Goal: Task Accomplishment & Management: Complete application form

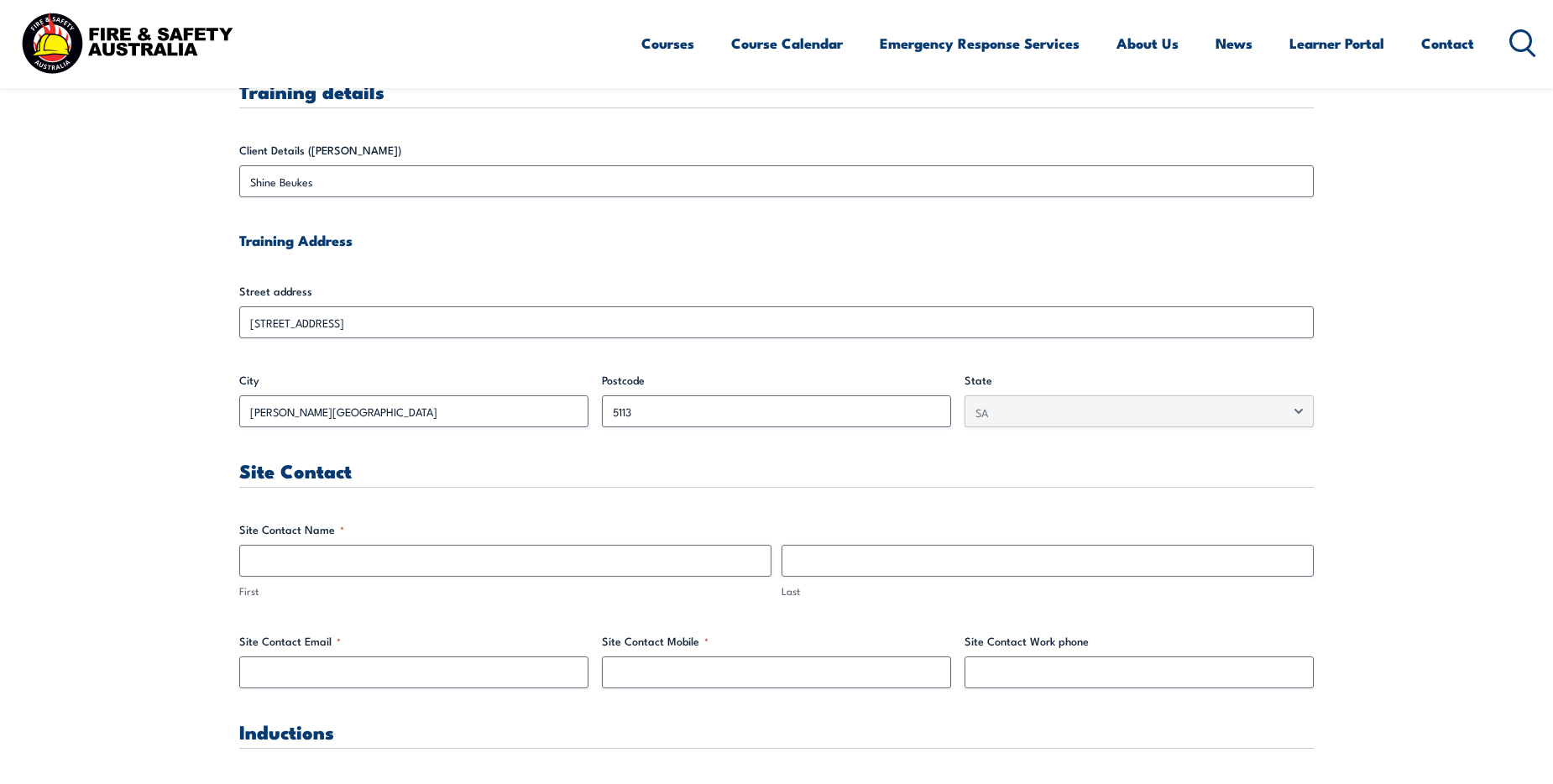
scroll to position [671, 0]
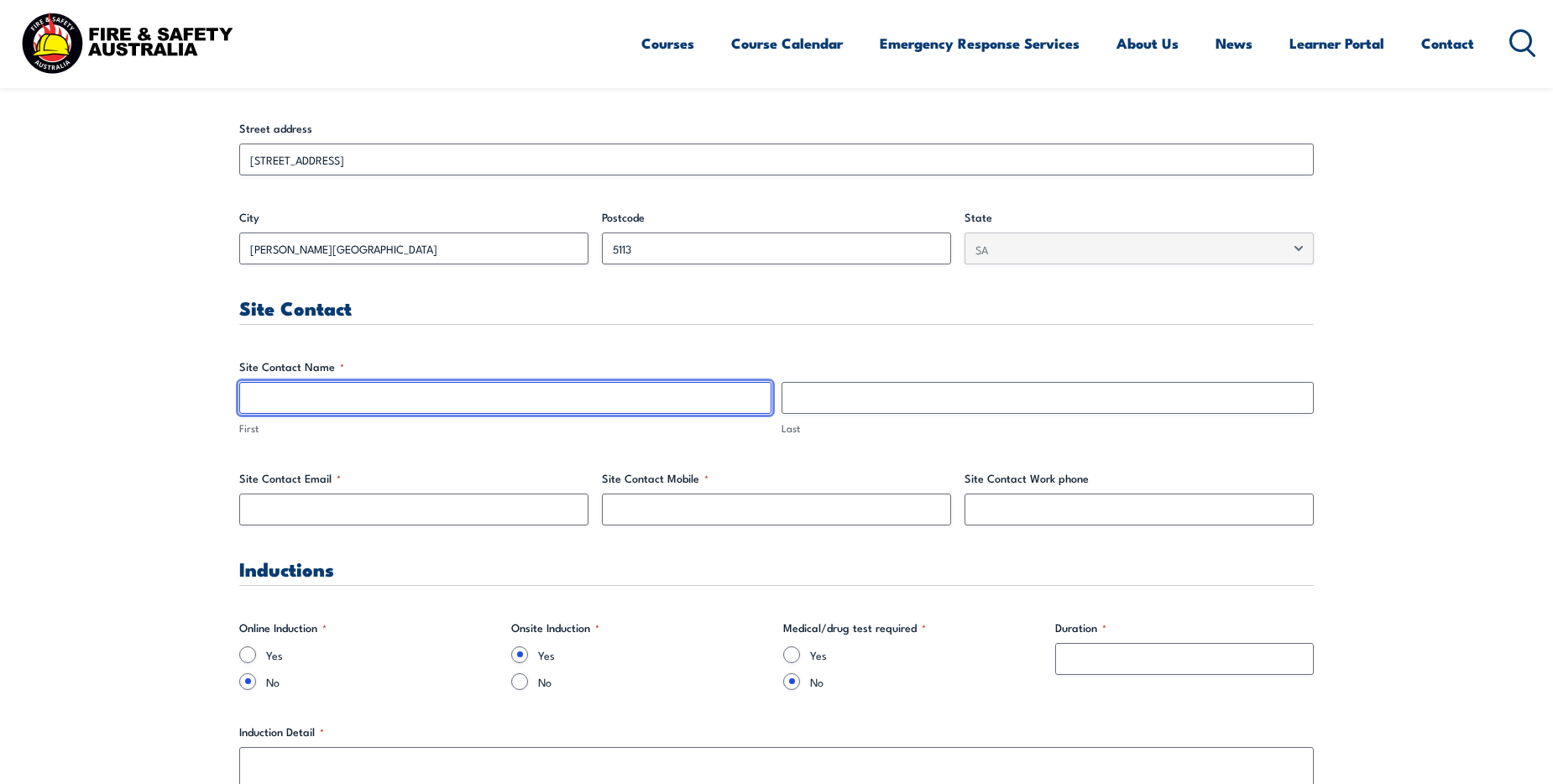
click at [325, 404] on input "First" at bounding box center [505, 398] width 533 height 31
type input "Shine"
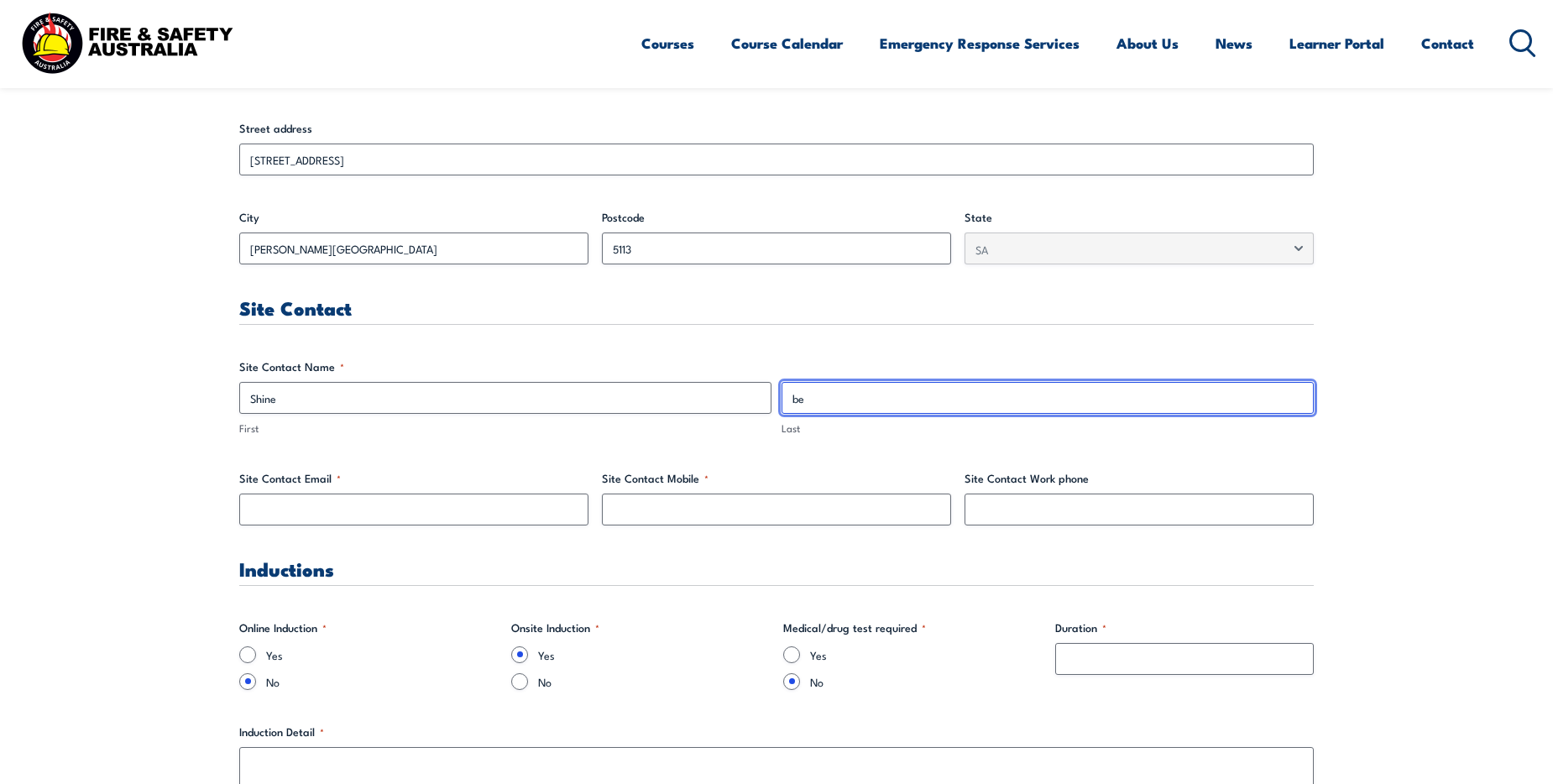
type input "b"
type input "Beukes"
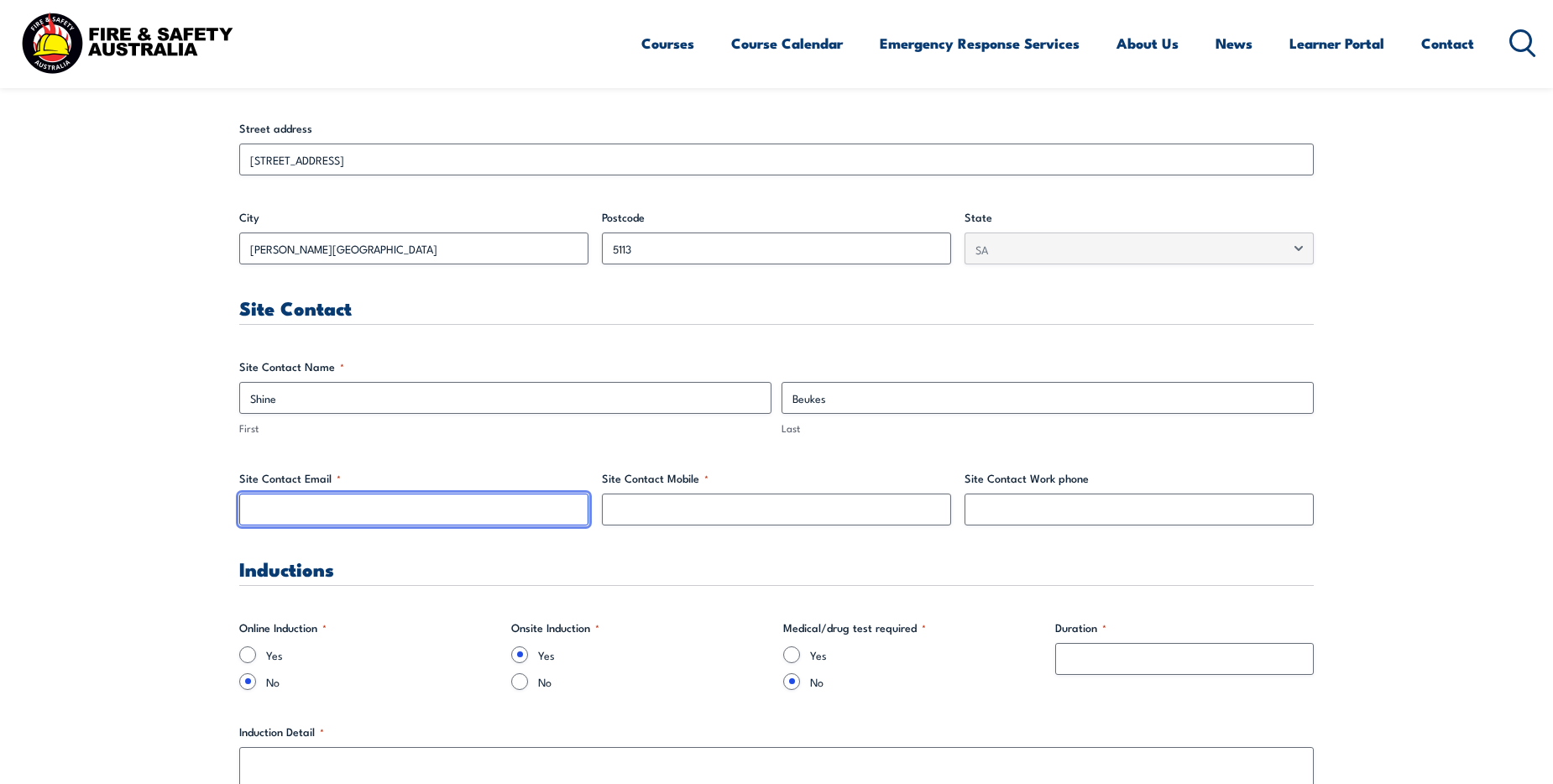
paste input "[EMAIL_ADDRESS][DOMAIN_NAME]"
type input "[EMAIL_ADDRESS][DOMAIN_NAME]"
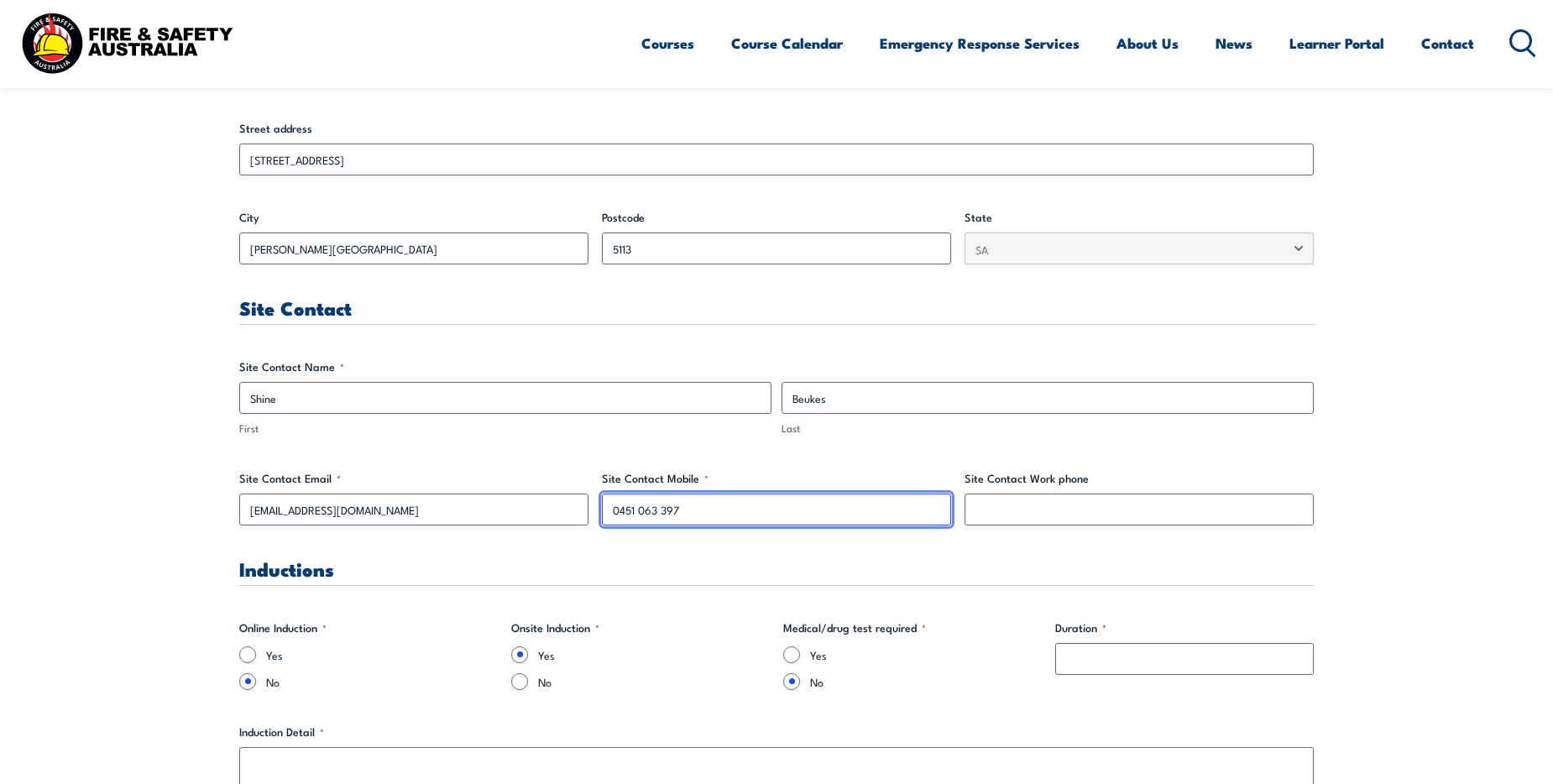
type input "0451 063 397"
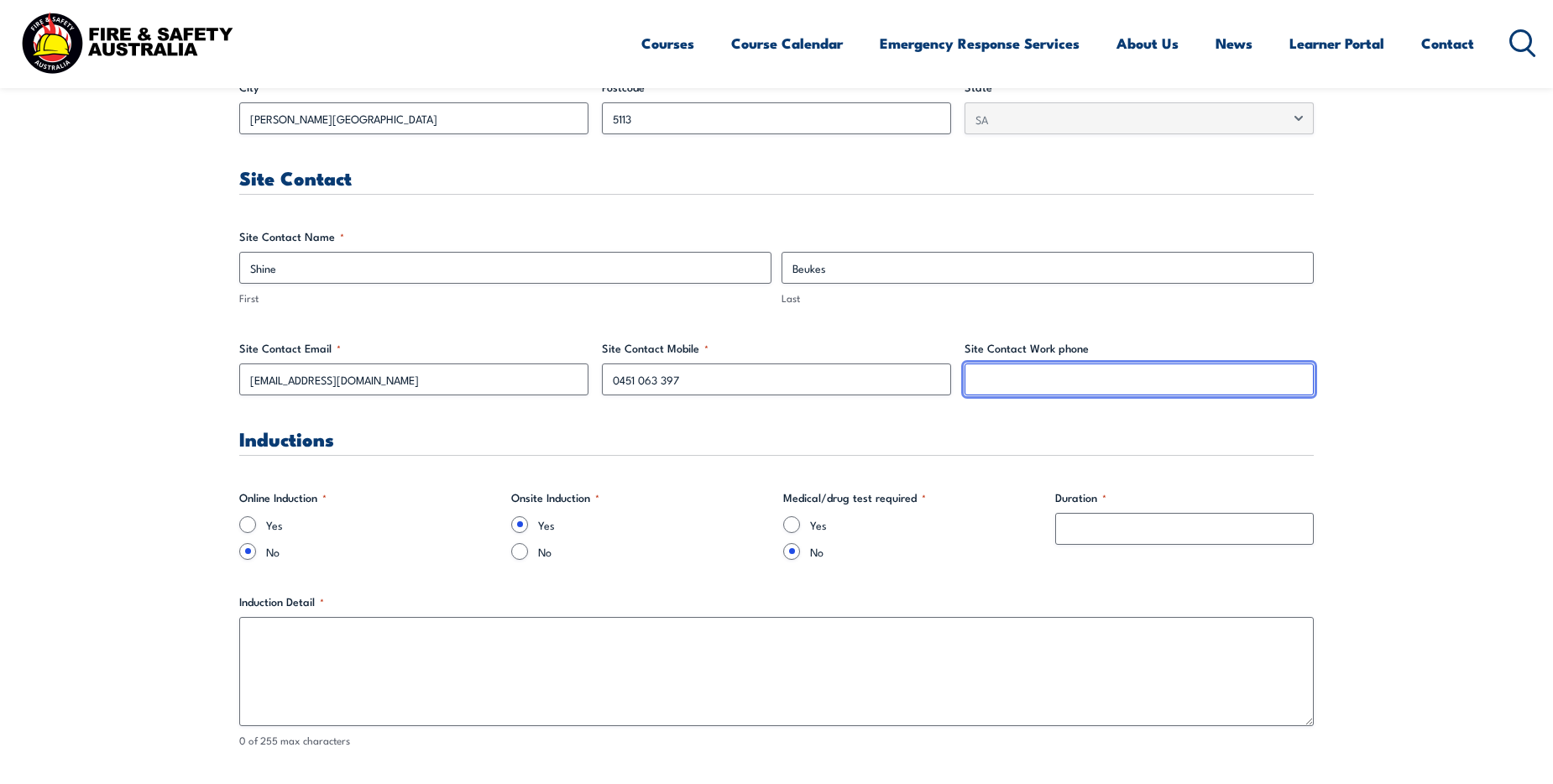
scroll to position [839, 0]
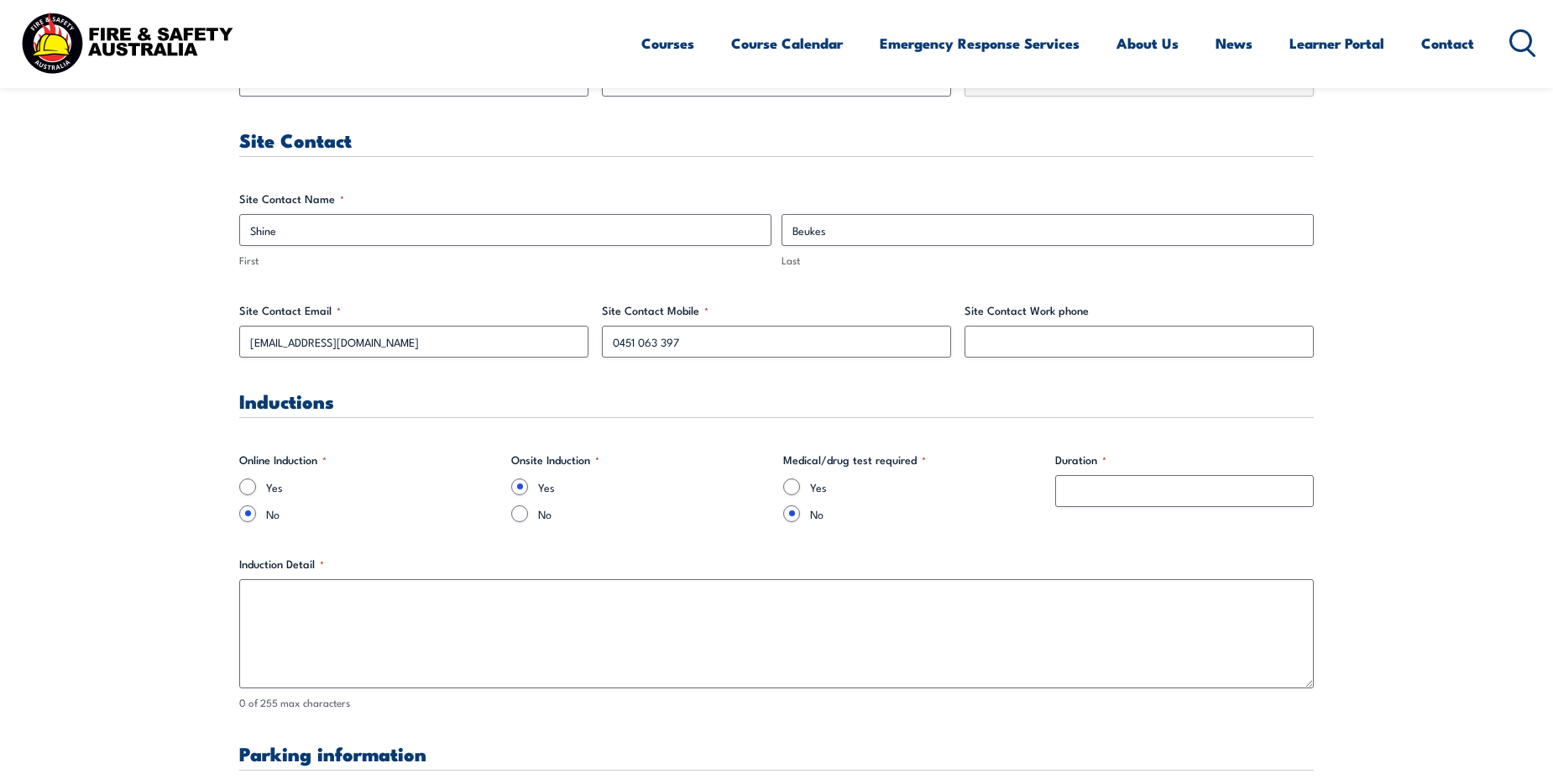
click at [542, 512] on label "No" at bounding box center [653, 513] width 232 height 17
click at [528, 512] on input "No" at bounding box center [519, 513] width 17 height 17
radio input "true"
click at [1156, 492] on input "Duration *" at bounding box center [1185, 490] width 259 height 31
type input "0"
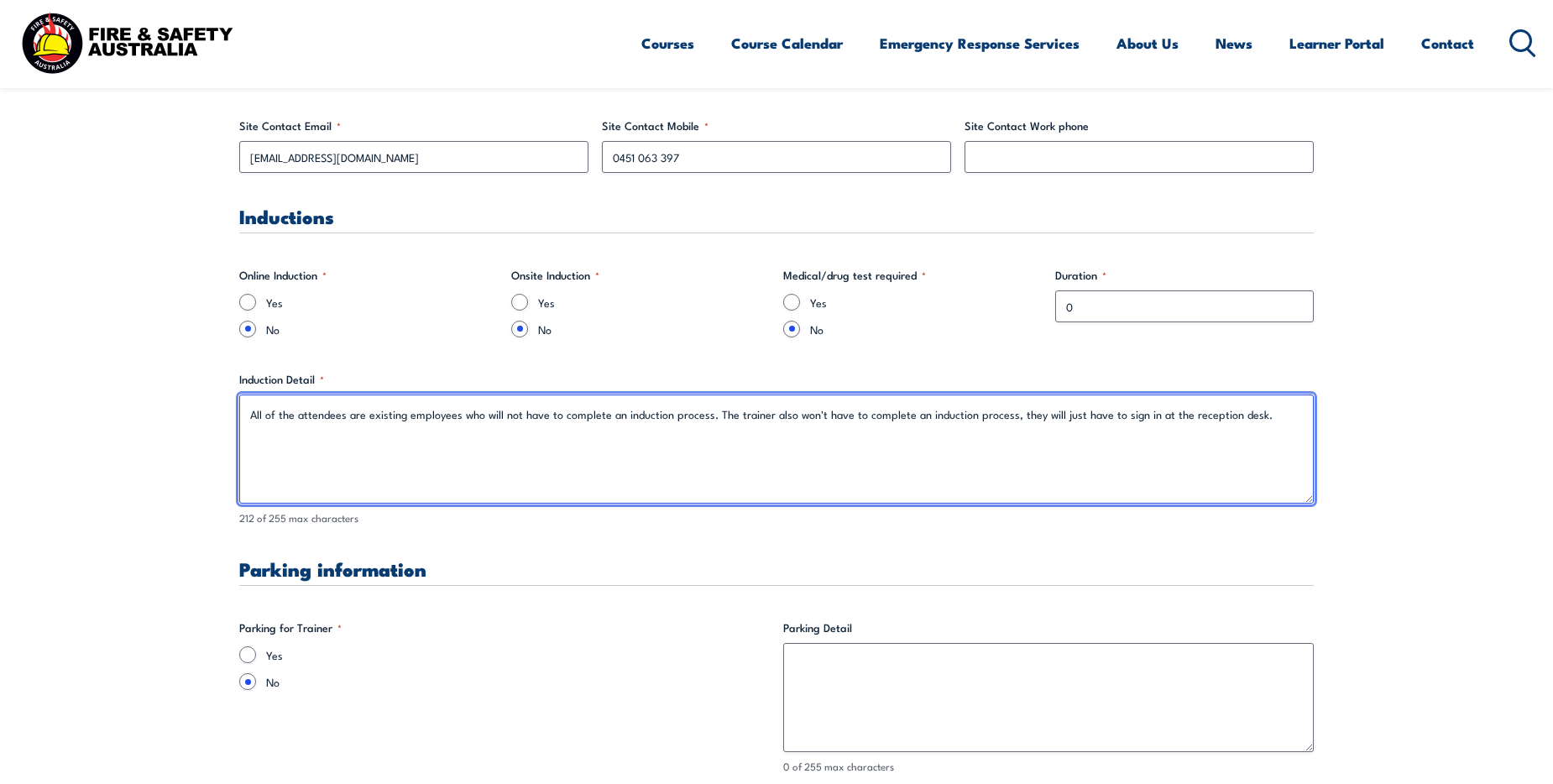
scroll to position [1175, 0]
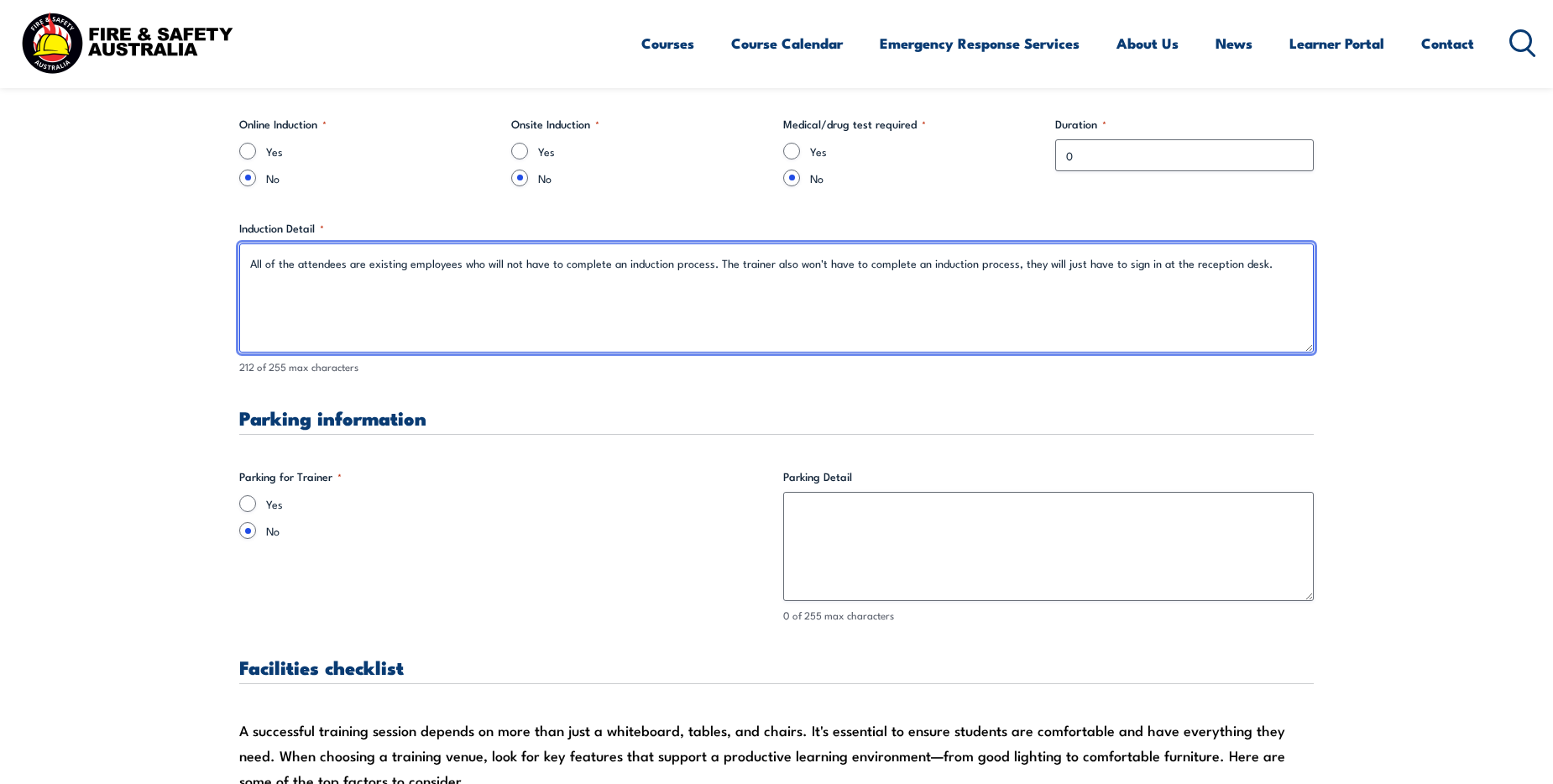
type textarea "All of the attendees are existing employees who will not have to complete an in…"
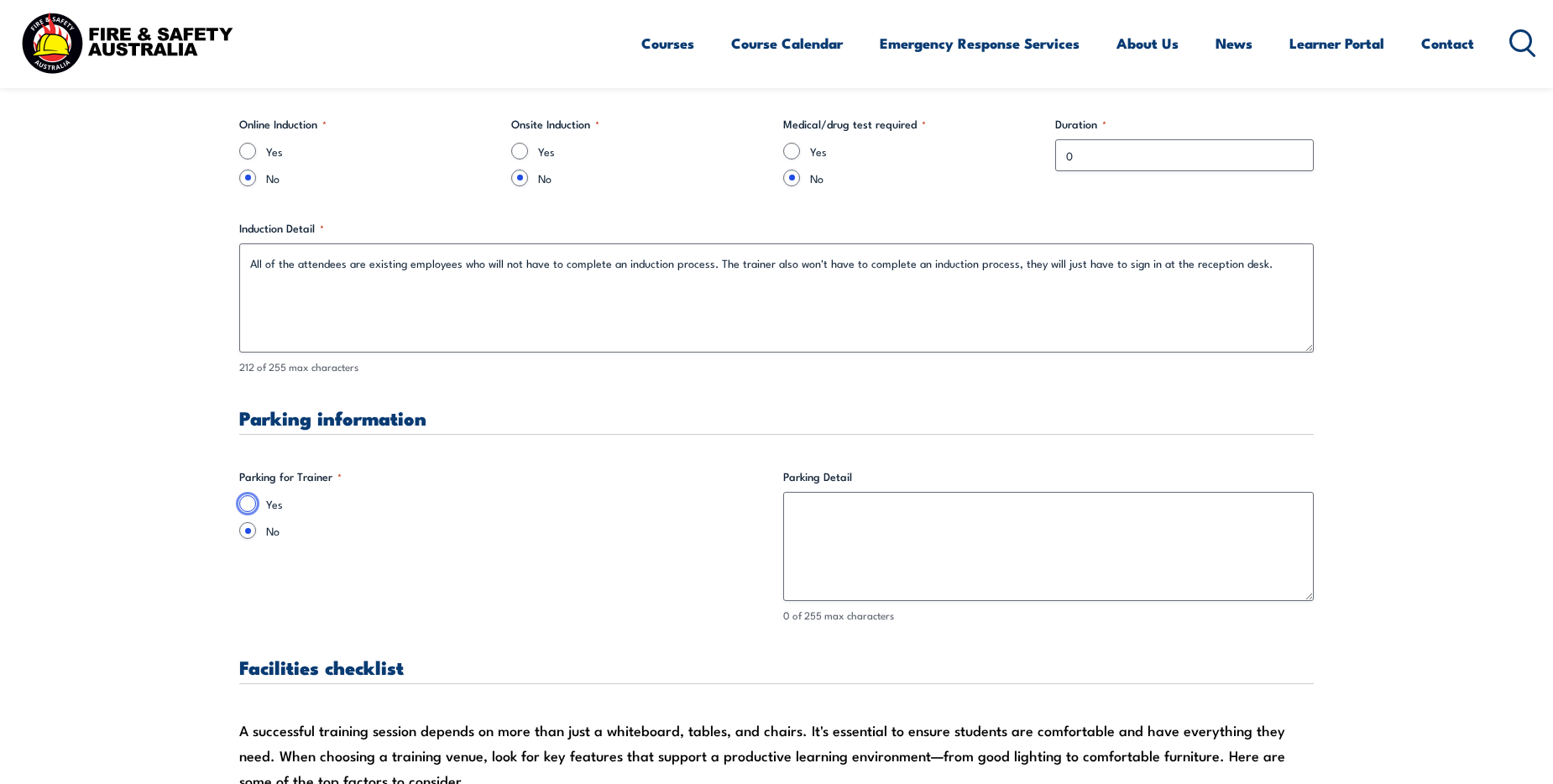
click at [252, 505] on input "Yes" at bounding box center [247, 503] width 17 height 17
radio input "true"
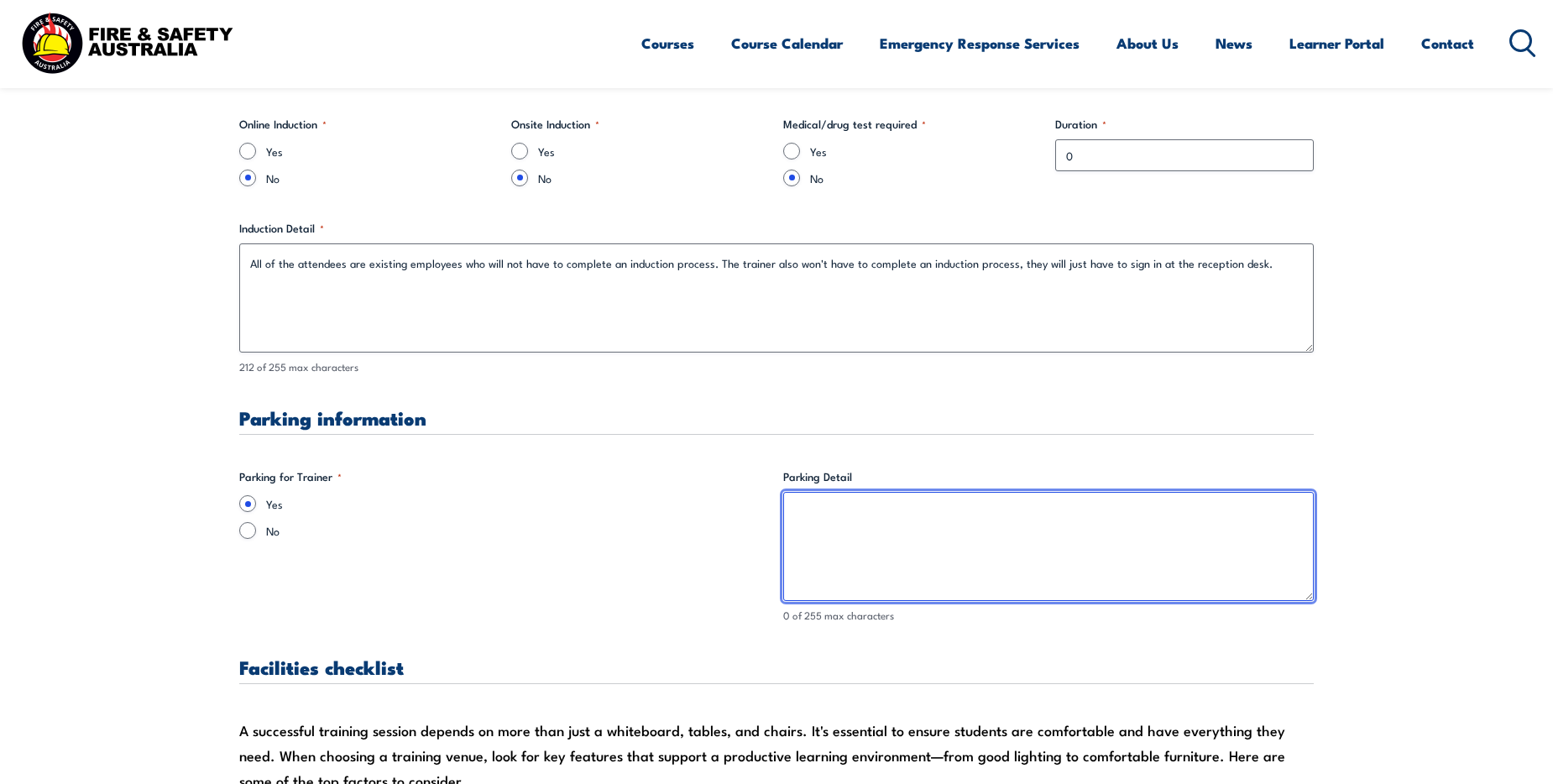
click at [813, 526] on textarea "Parking Detail" at bounding box center [1048, 546] width 531 height 109
click at [975, 512] on textarea "We have a visitor car park located at [GEOGRAPHIC_DATA]" at bounding box center [1048, 546] width 531 height 109
click at [1062, 511] on textarea "We have a visitor car park located at the Reception" at bounding box center [1048, 546] width 531 height 109
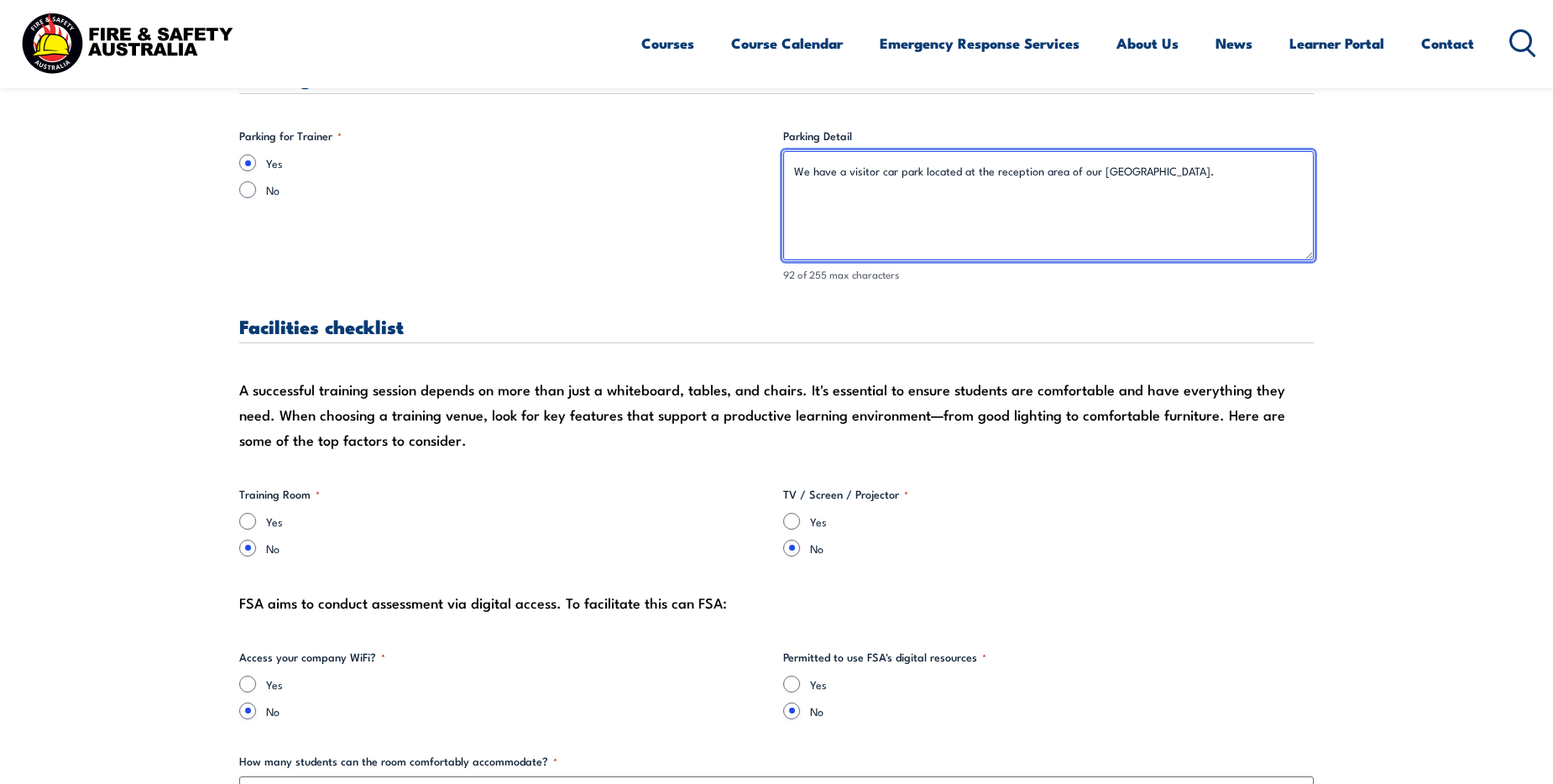
scroll to position [1426, 0]
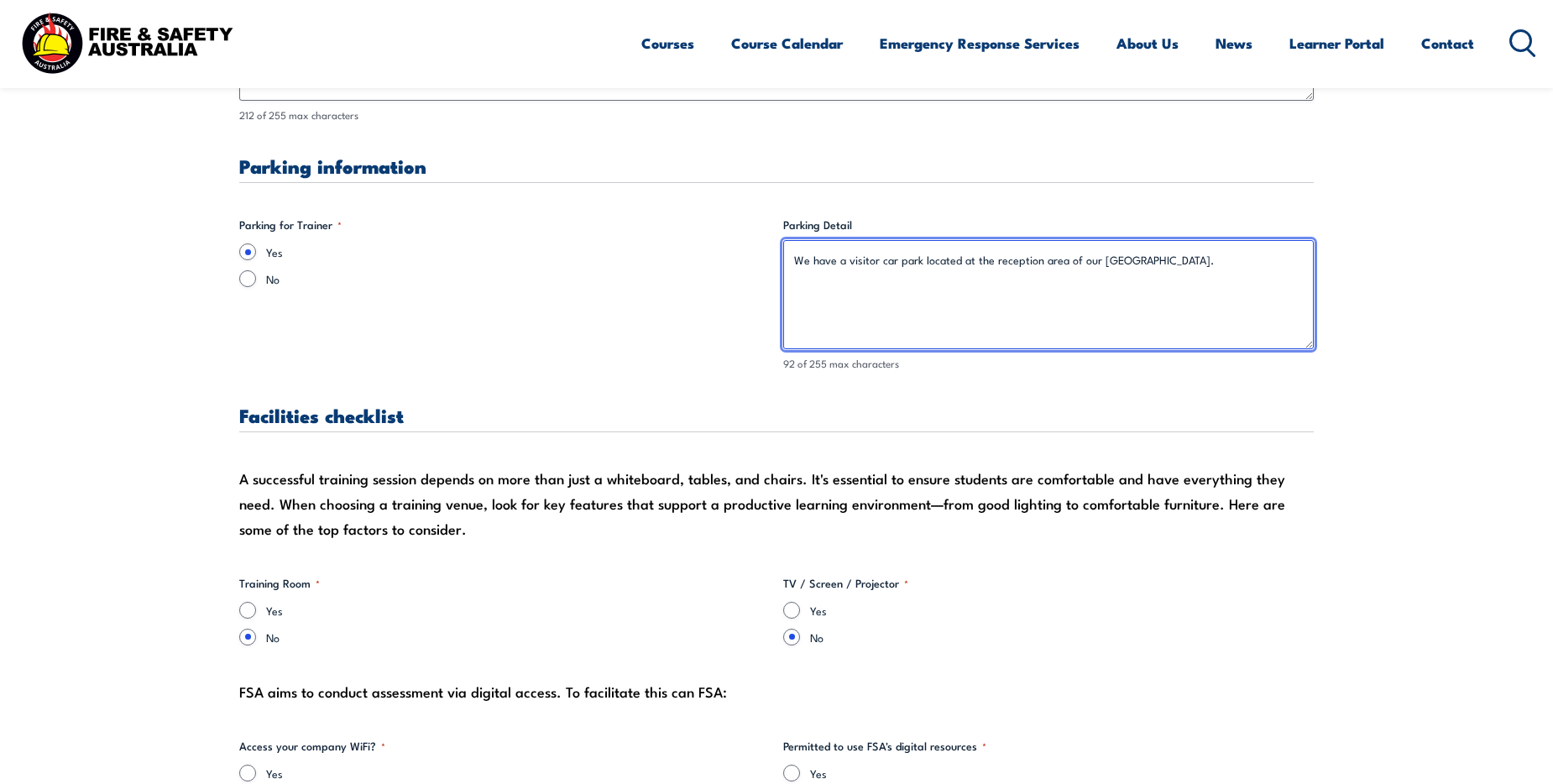
click at [1014, 260] on textarea "We have a visitor car park located at the reception area of our [GEOGRAPHIC_DAT…" at bounding box center [1048, 295] width 531 height 109
click at [970, 264] on textarea "We have a visitor car park located at the reception area of our [GEOGRAPHIC_DAT…" at bounding box center [1048, 295] width 531 height 109
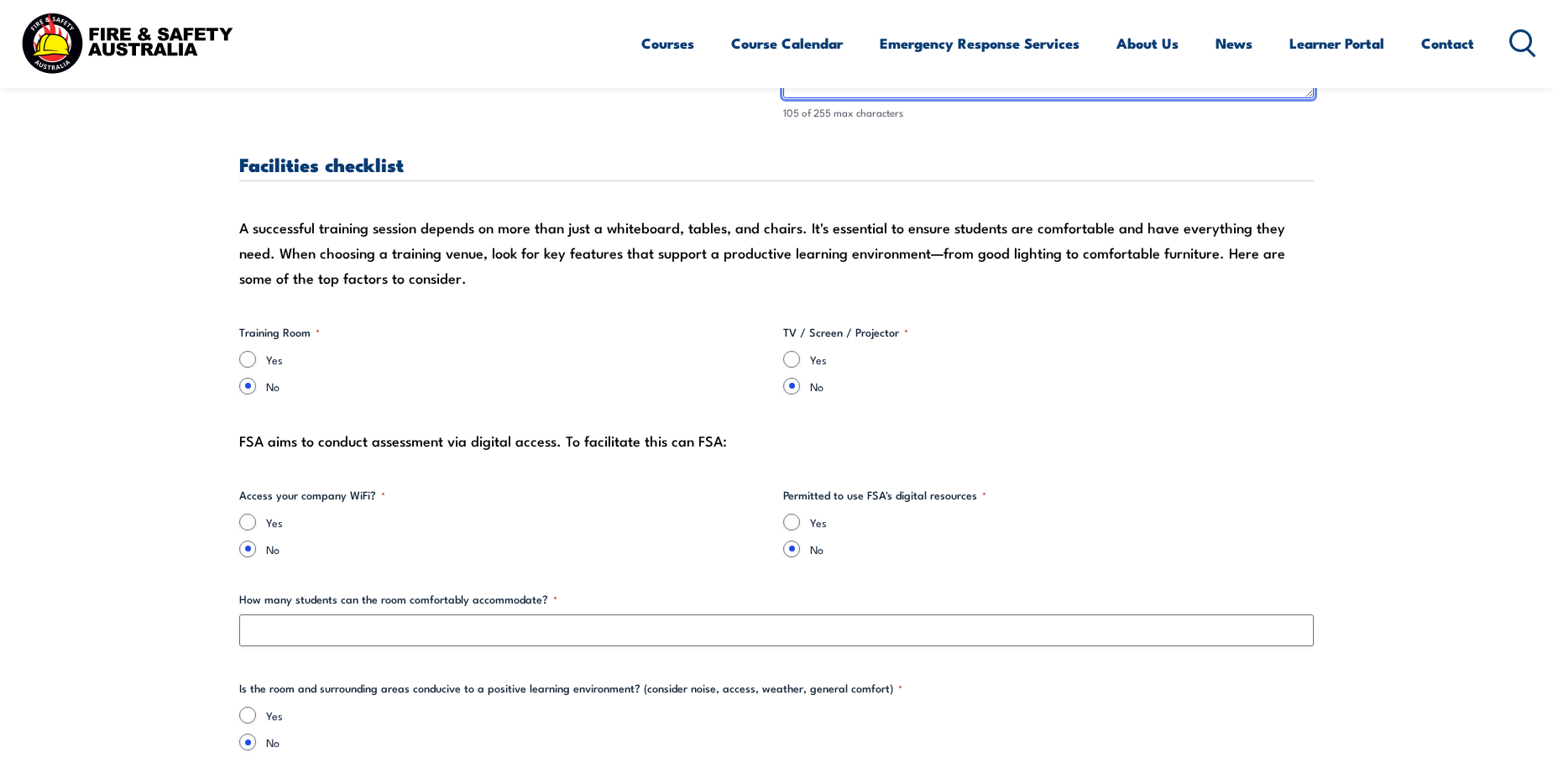
scroll to position [1678, 0]
type textarea "We have a visitor car park located to the left, at the reception area of our [G…"
click at [251, 357] on input "Yes" at bounding box center [247, 357] width 17 height 17
radio input "true"
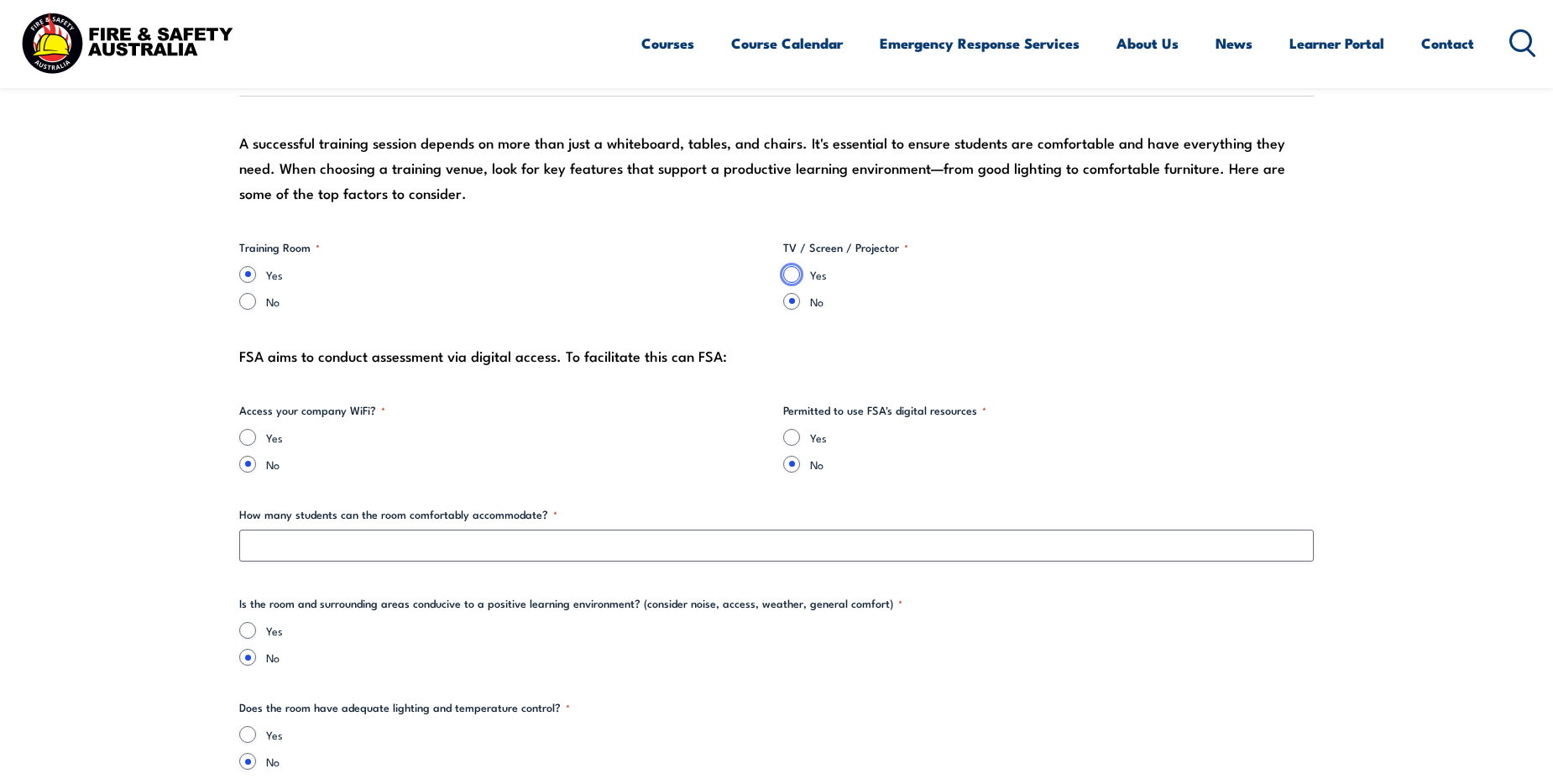
click at [787, 271] on input "Yes" at bounding box center [791, 274] width 17 height 17
radio input "true"
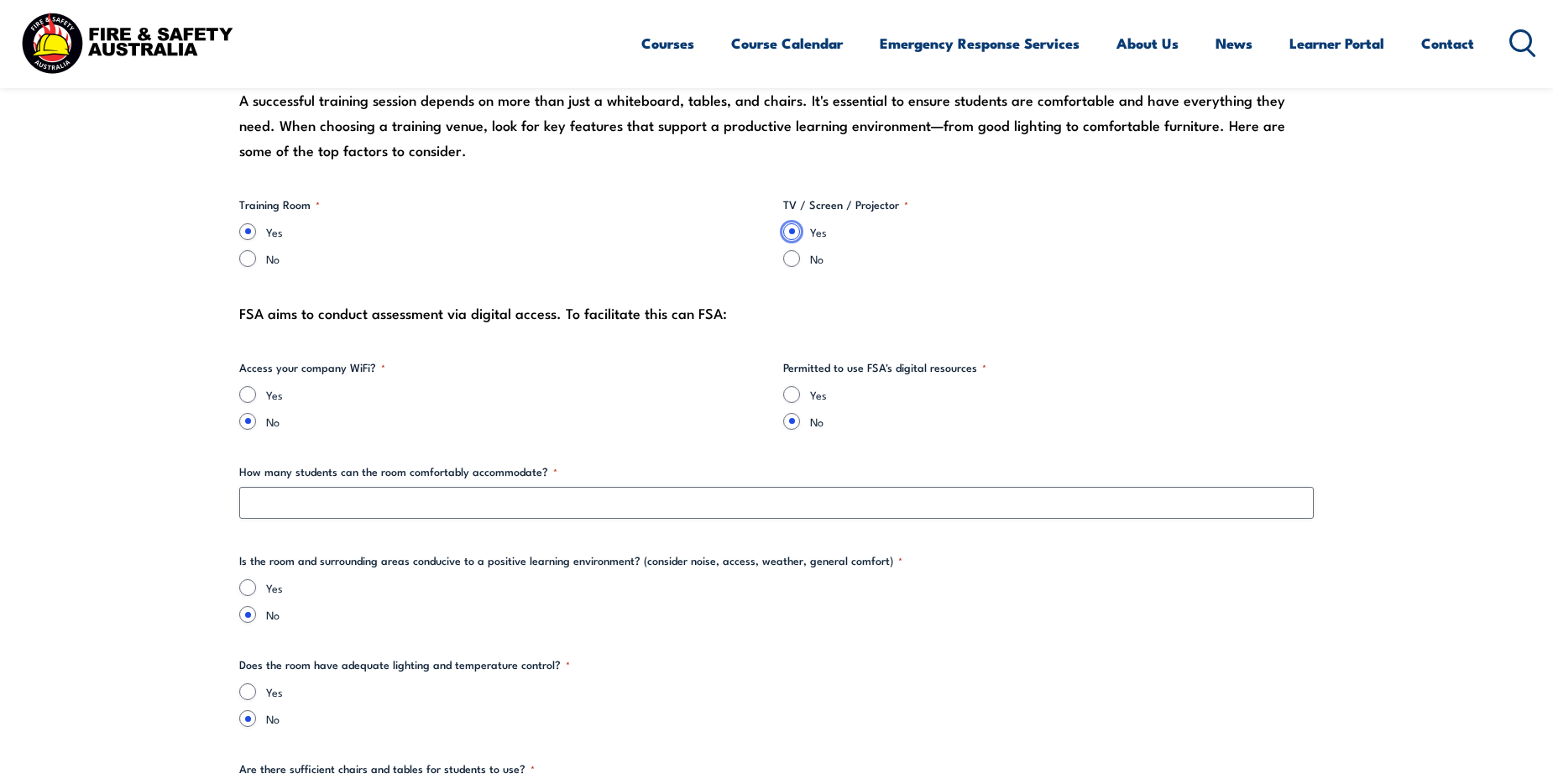
scroll to position [1846, 0]
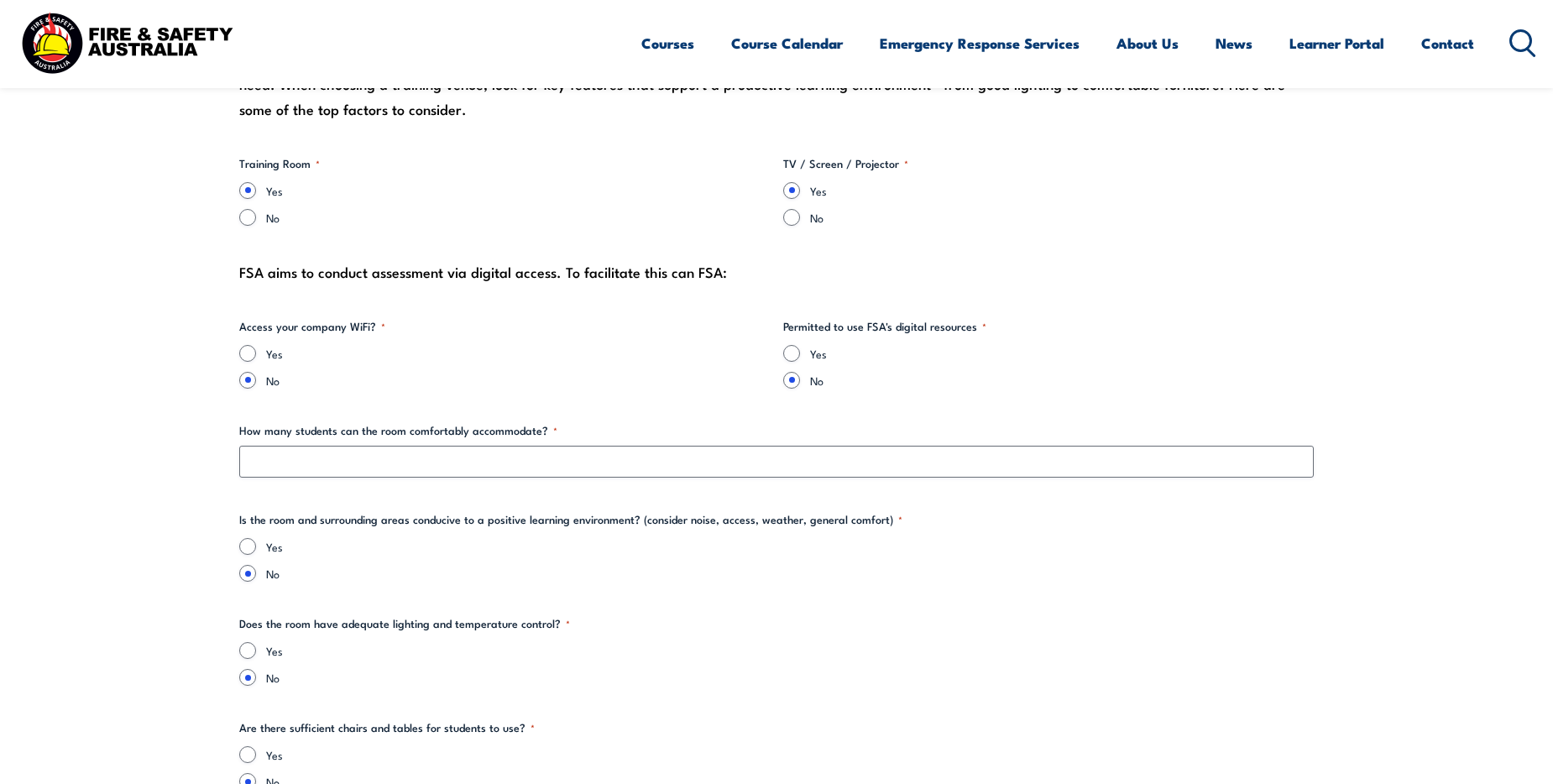
click at [243, 350] on input "Yes" at bounding box center [247, 353] width 17 height 17
radio input "true"
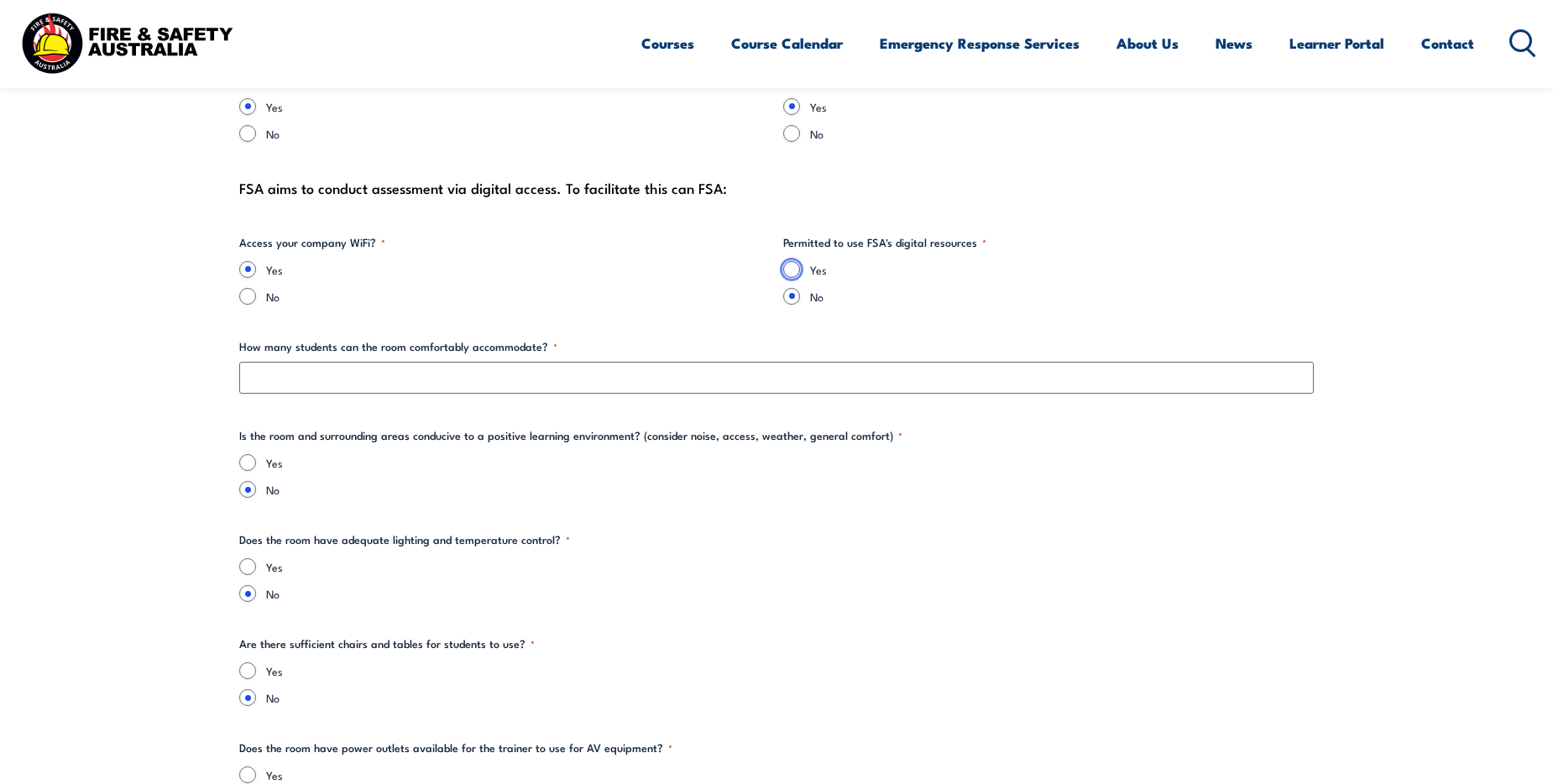
click at [790, 274] on input "Yes" at bounding box center [791, 269] width 17 height 17
radio input "true"
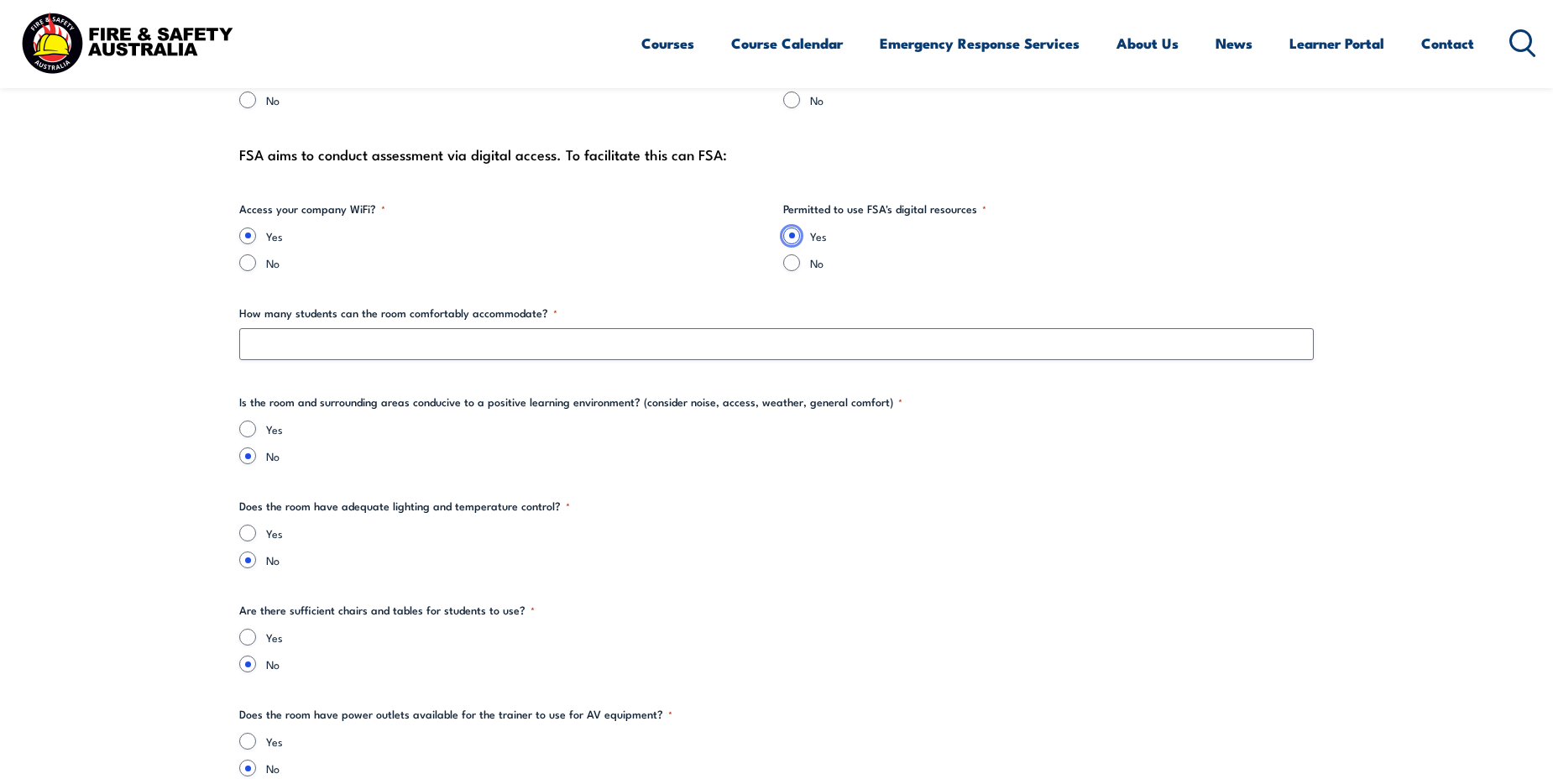
scroll to position [2014, 0]
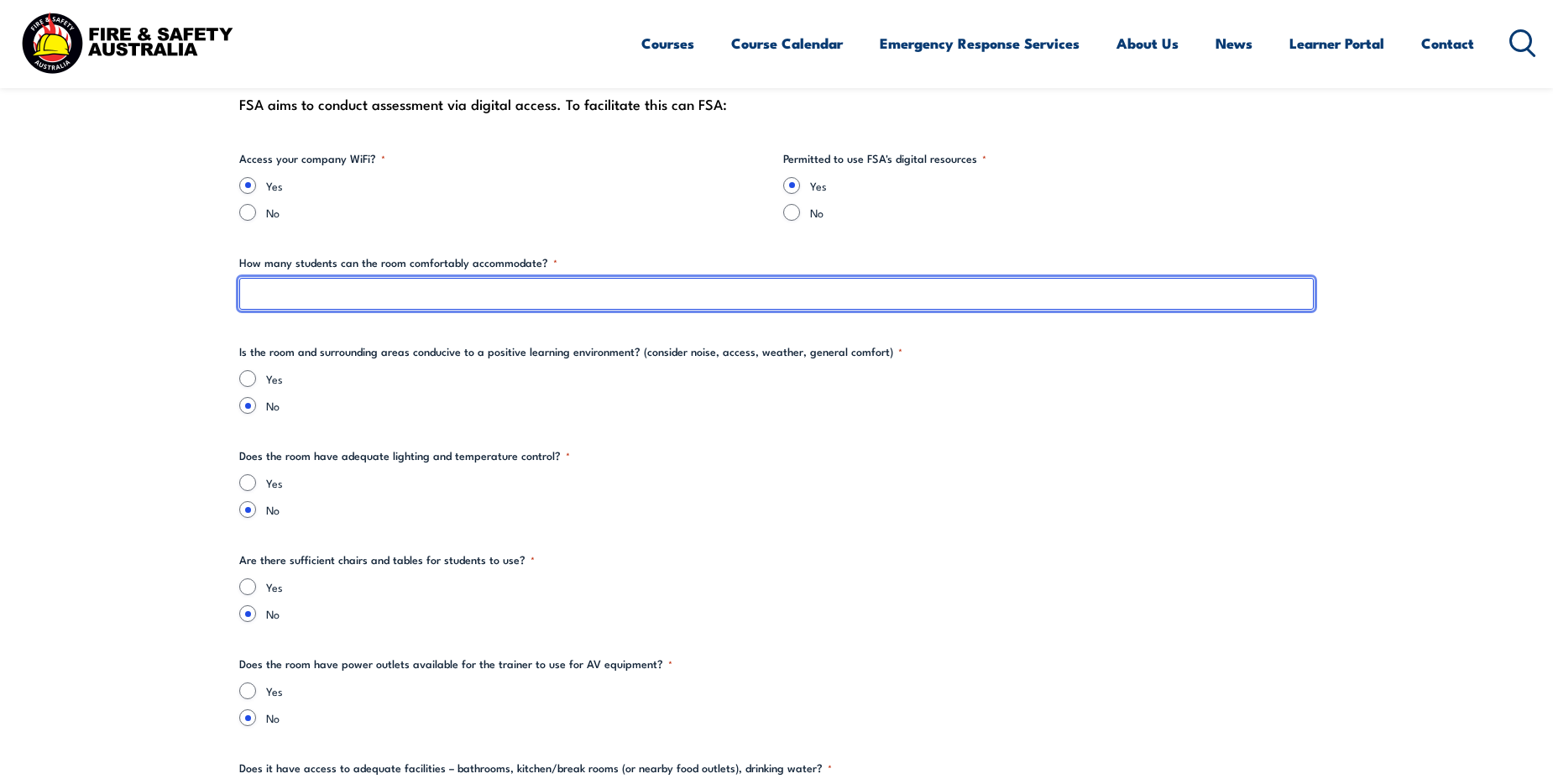
click at [514, 291] on input "How many students can the room comfortably accommodate? *" at bounding box center [776, 294] width 1075 height 31
type input "15"
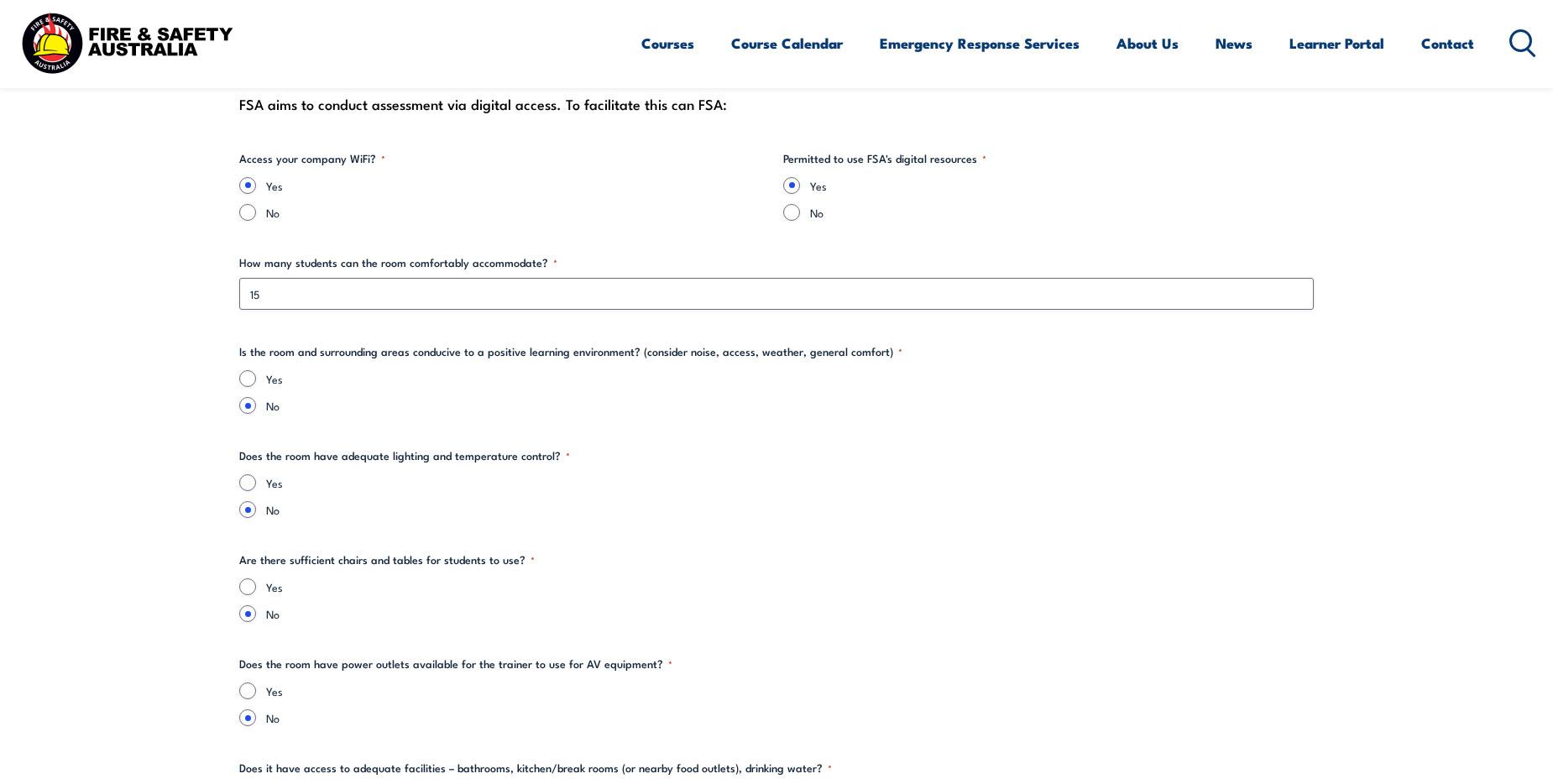
click at [268, 379] on label "Yes" at bounding box center [790, 378] width 1048 height 17
click at [256, 379] on input "Yes" at bounding box center [247, 378] width 17 height 17
radio input "true"
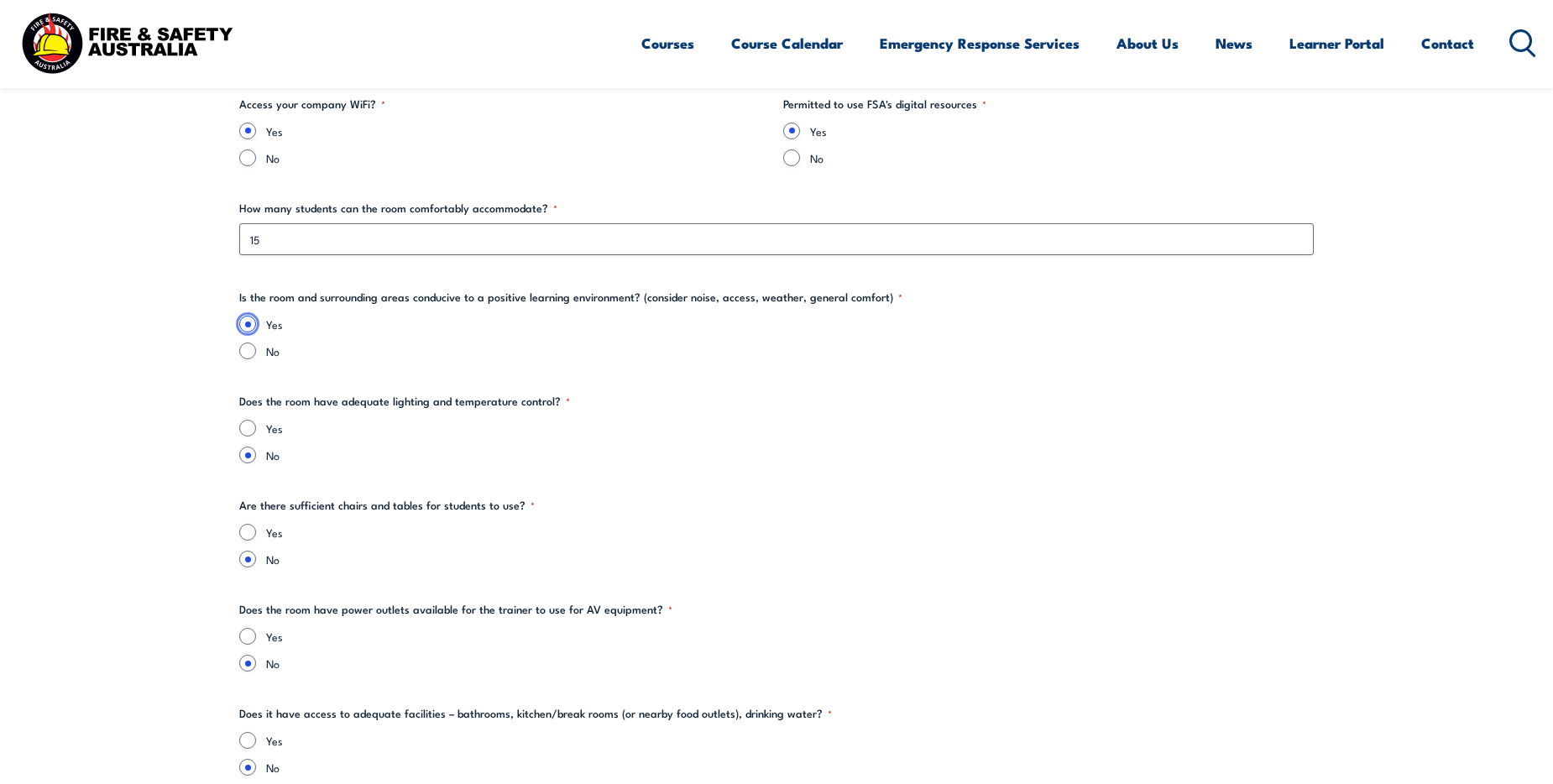
scroll to position [2098, 0]
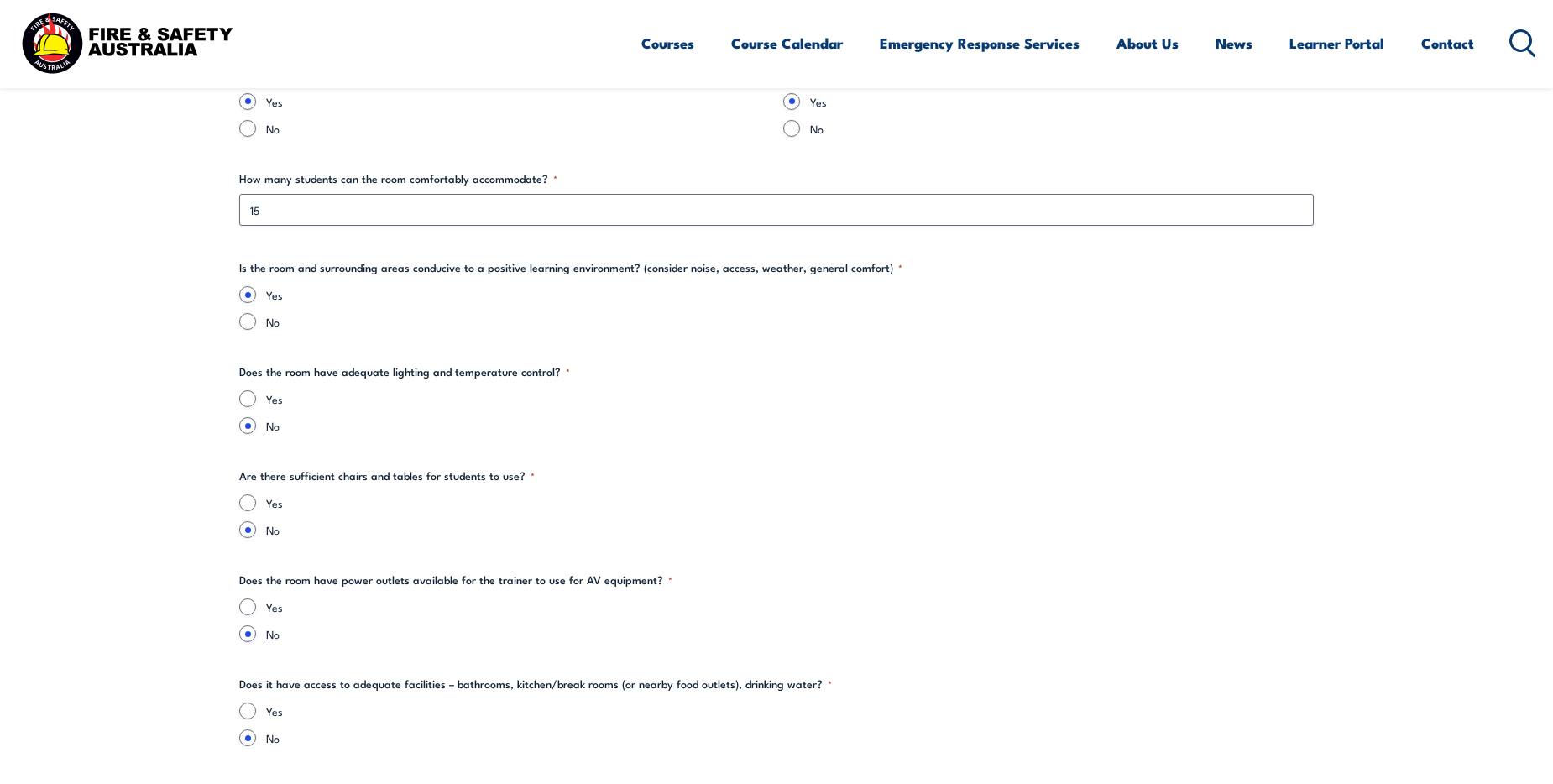
click at [268, 399] on label "Yes" at bounding box center [790, 398] width 1048 height 17
click at [256, 399] on input "Yes" at bounding box center [247, 398] width 17 height 17
radio input "true"
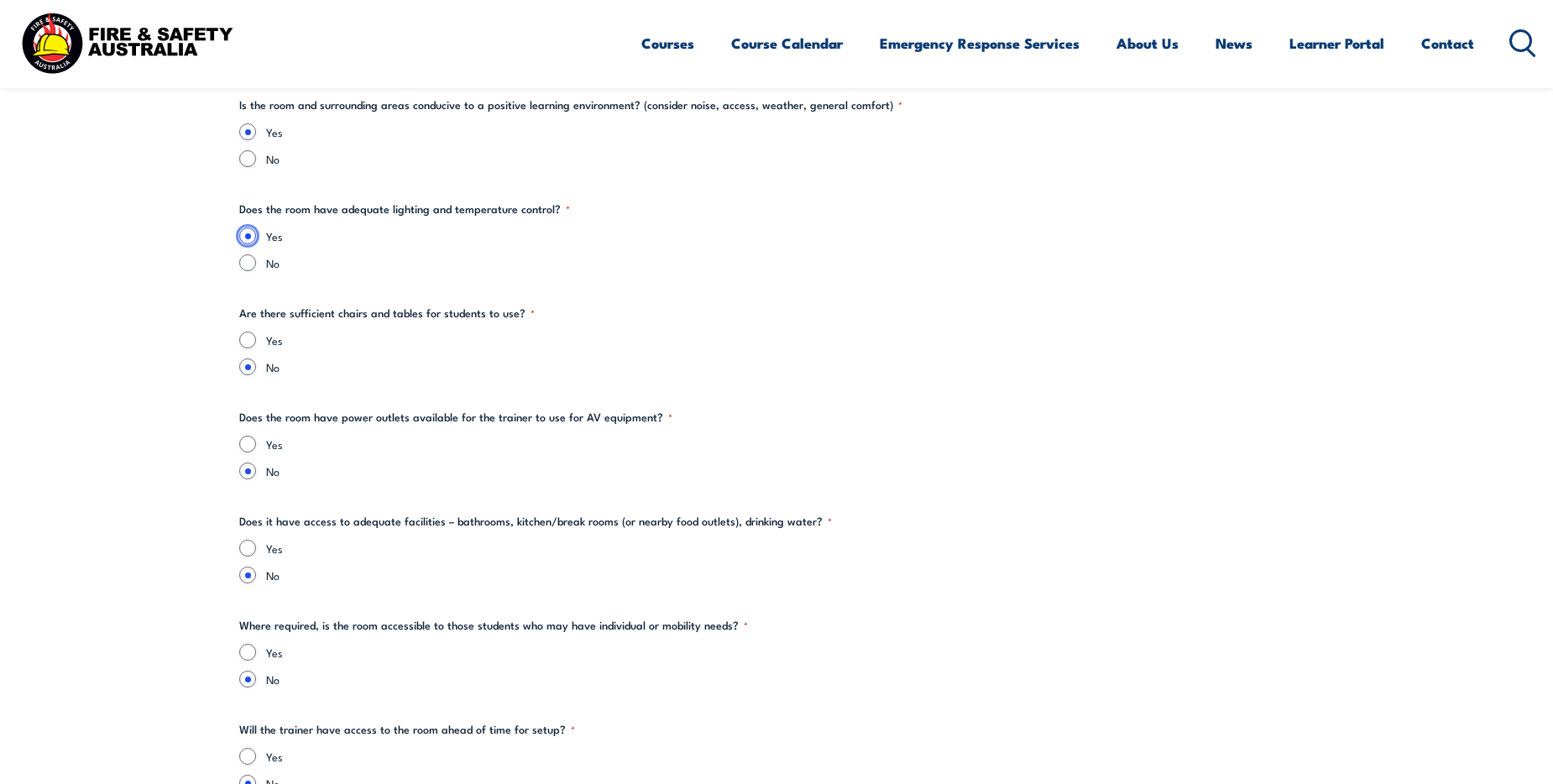
scroll to position [2265, 0]
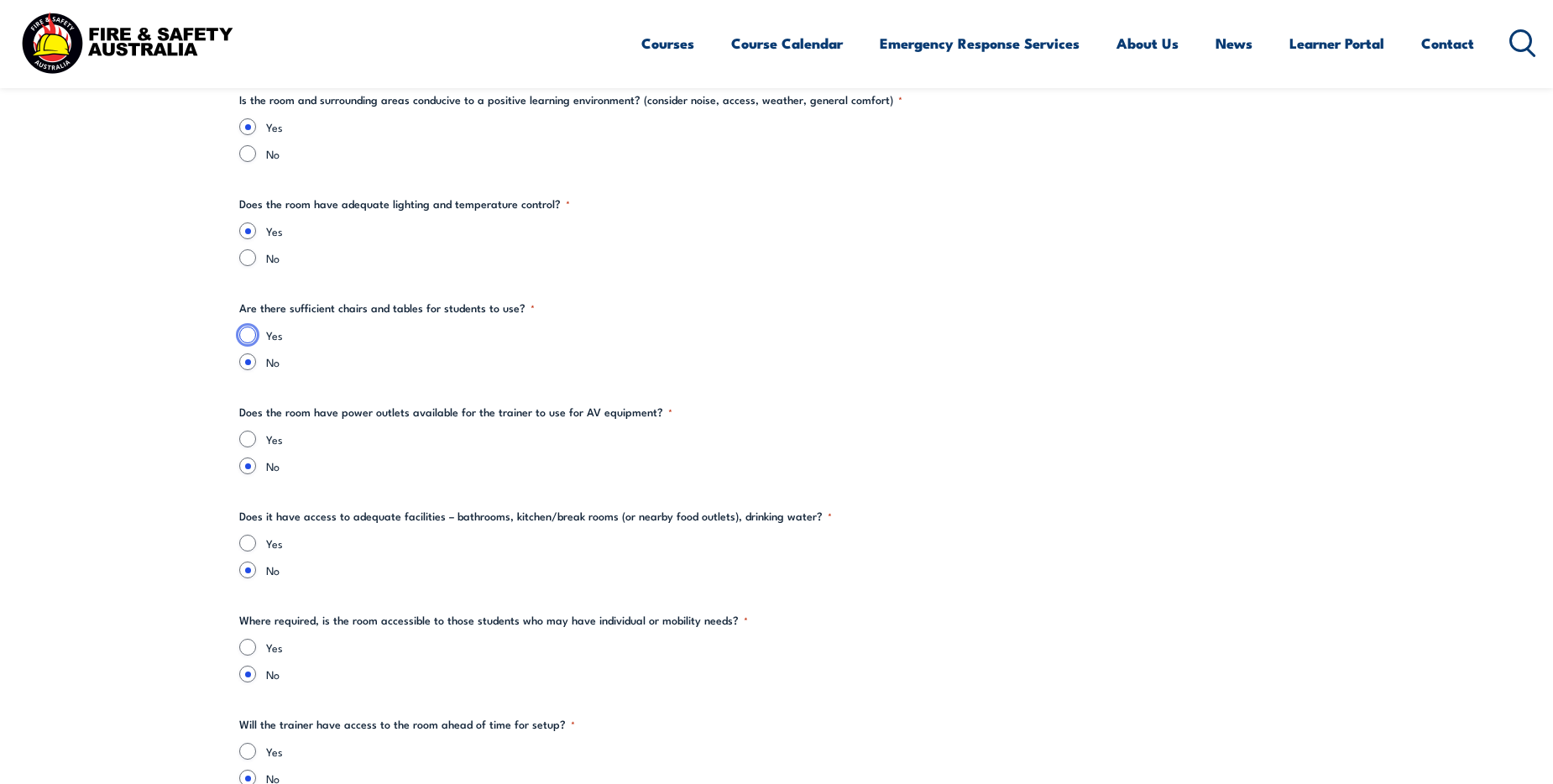
click at [244, 332] on input "Yes" at bounding box center [247, 334] width 17 height 17
radio input "true"
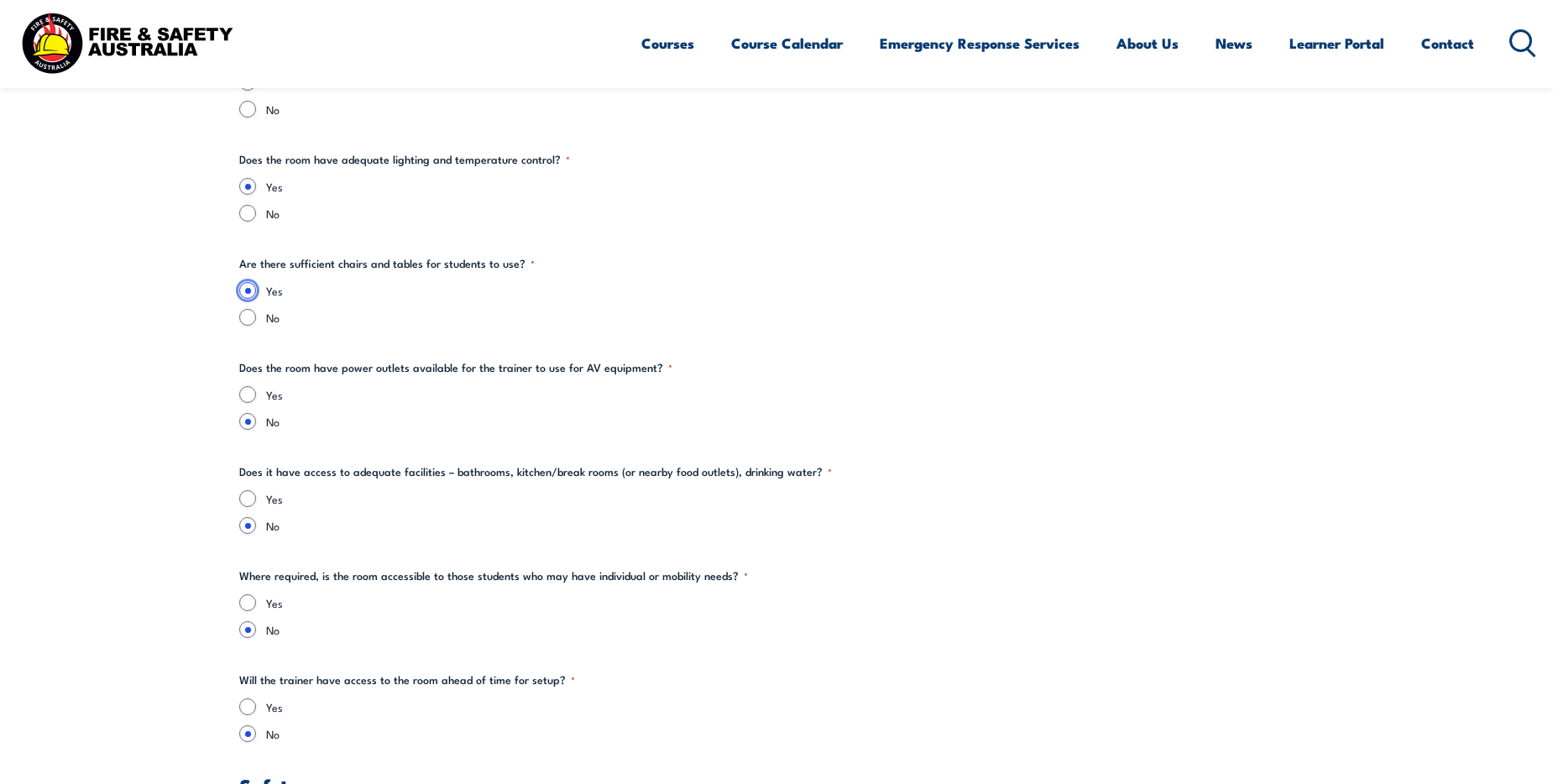
scroll to position [2349, 0]
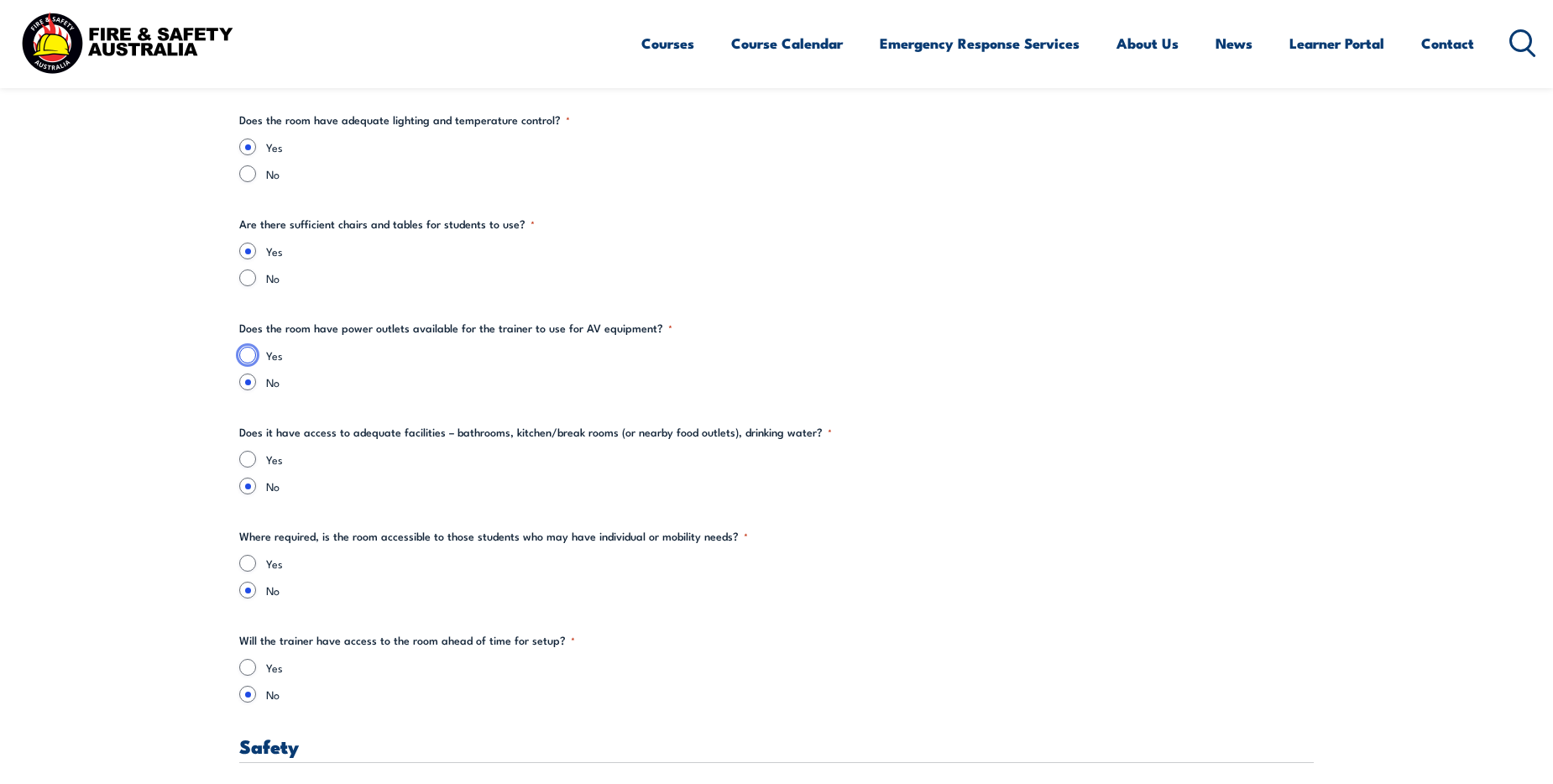
click at [249, 356] on input "Yes" at bounding box center [247, 354] width 17 height 17
radio input "true"
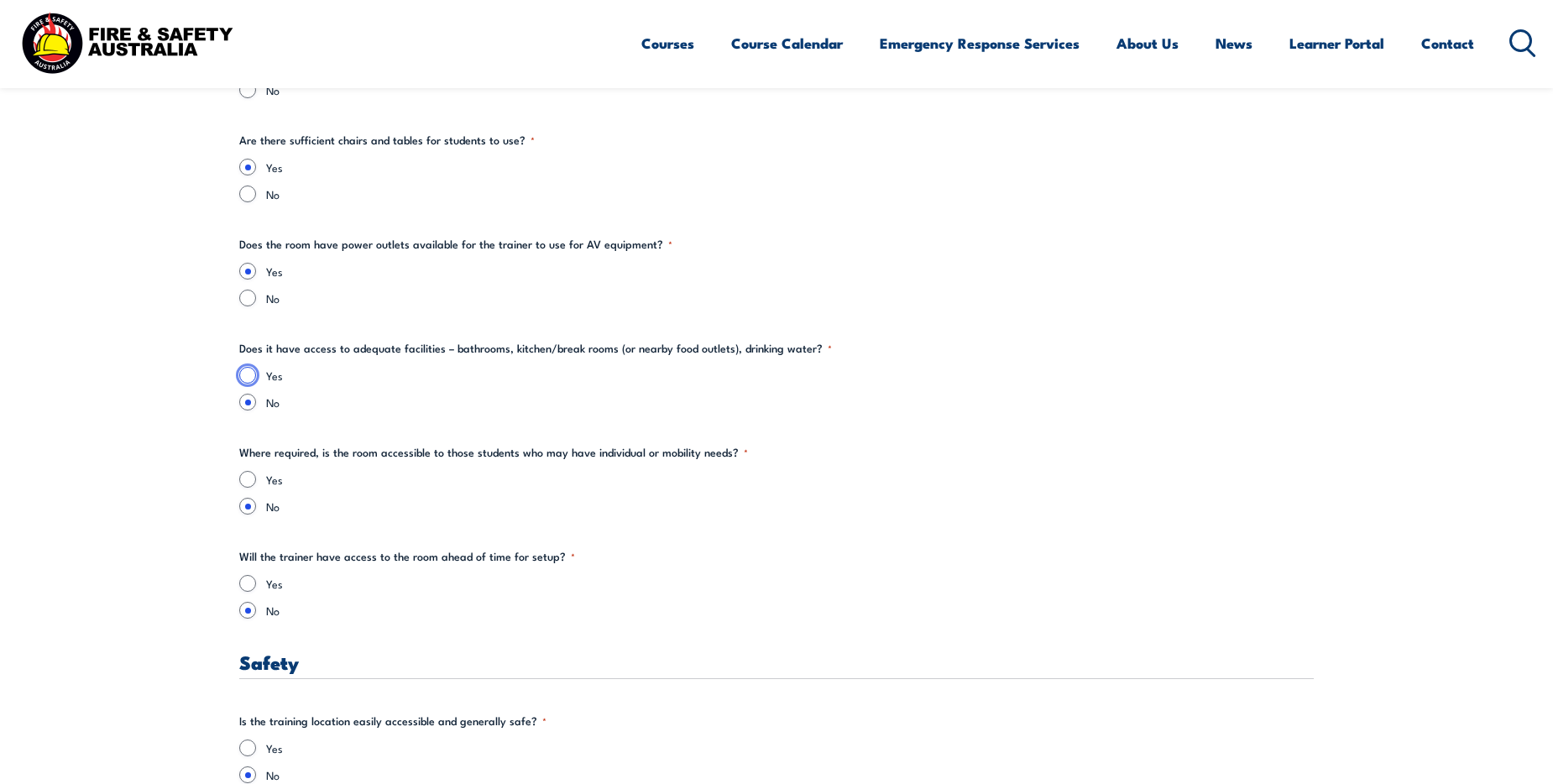
click at [247, 371] on input "Yes" at bounding box center [247, 375] width 17 height 17
radio input "true"
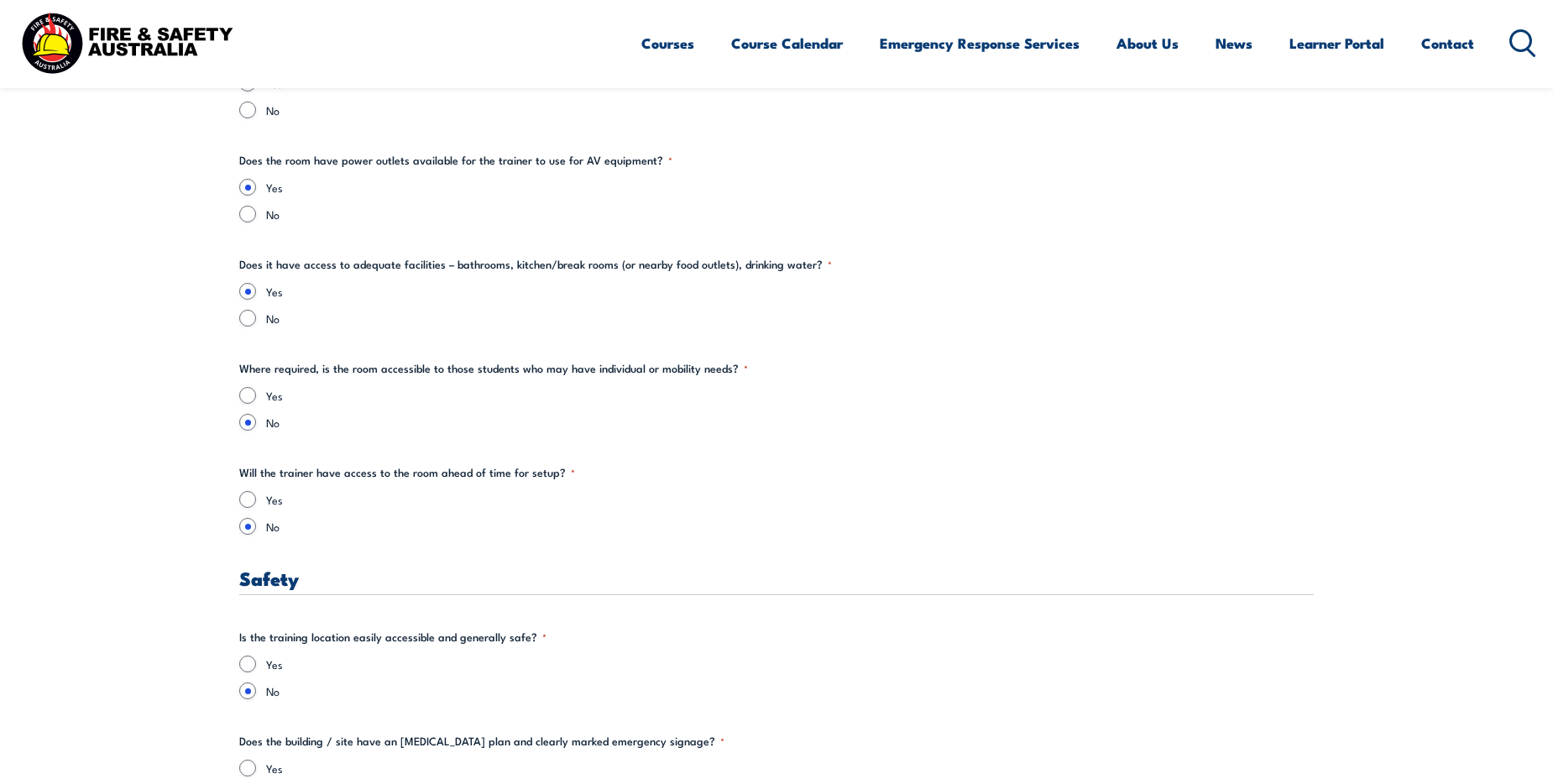
click at [247, 376] on legend "Where required, is the room accessible to those students who may have individua…" at bounding box center [494, 368] width 509 height 17
click at [249, 389] on input "Yes" at bounding box center [247, 395] width 17 height 17
radio input "true"
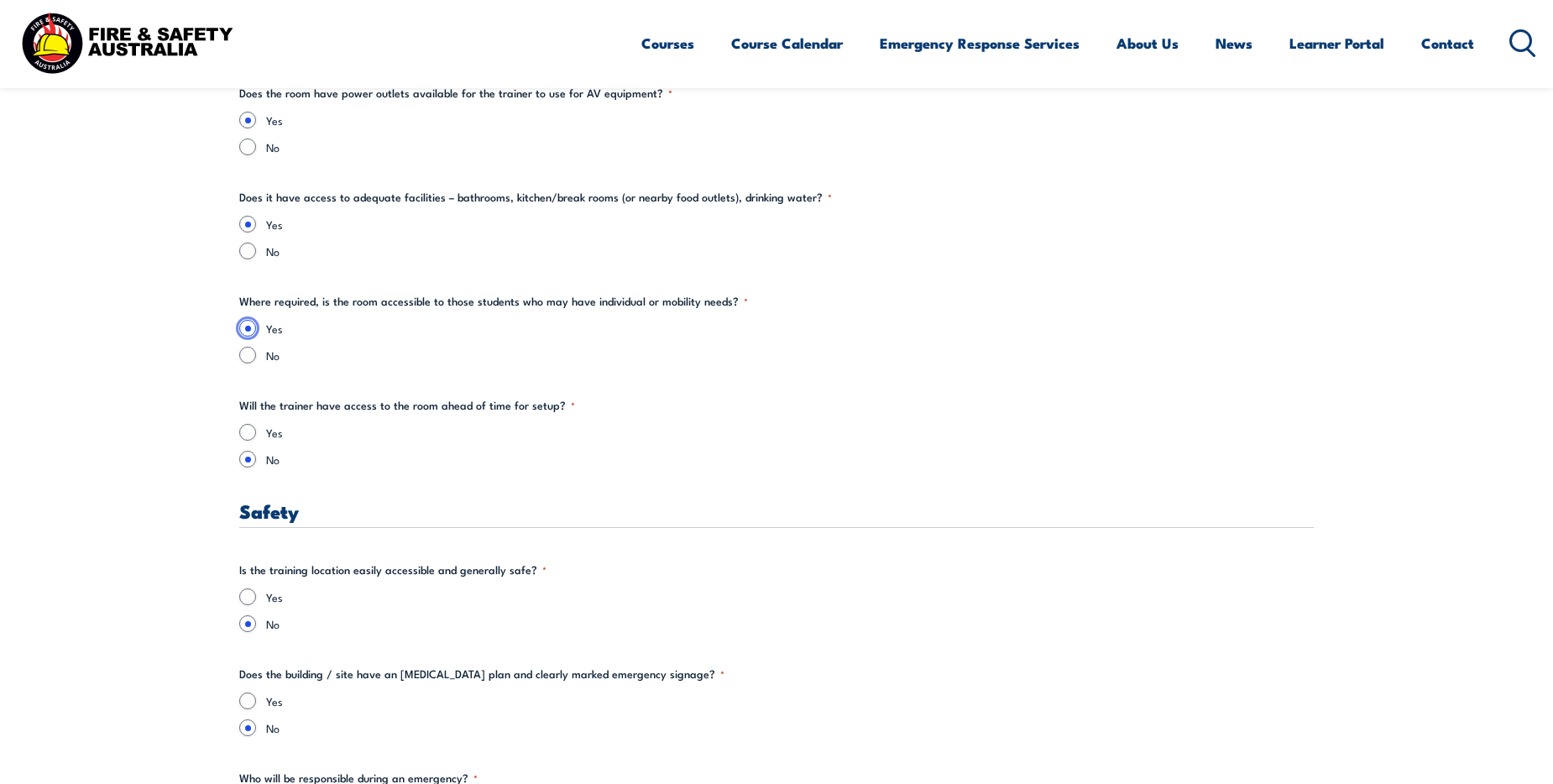
scroll to position [2685, 0]
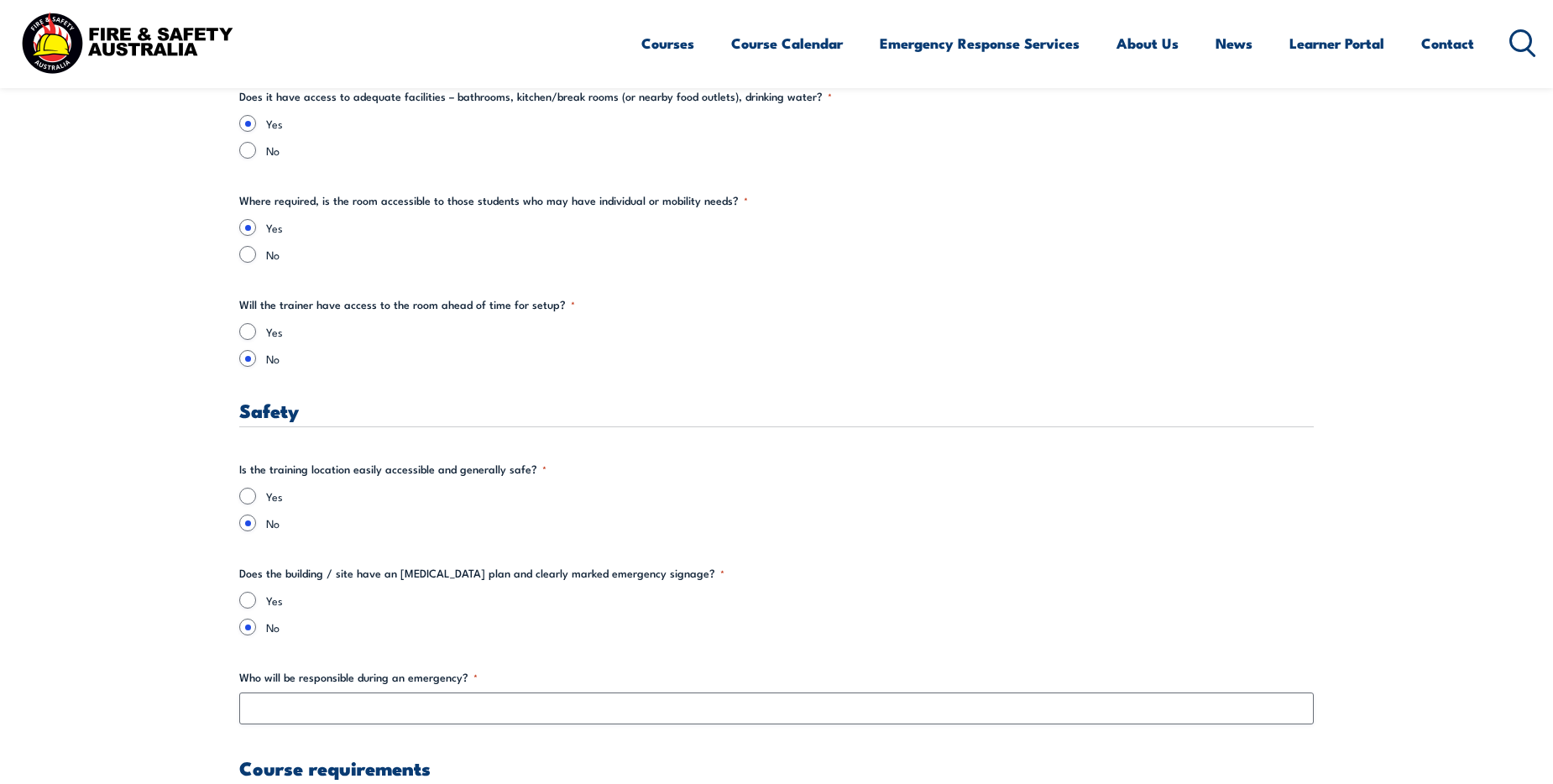
click at [264, 339] on div "Yes" at bounding box center [776, 331] width 1075 height 17
click at [243, 330] on input "Yes" at bounding box center [247, 331] width 17 height 17
radio input "true"
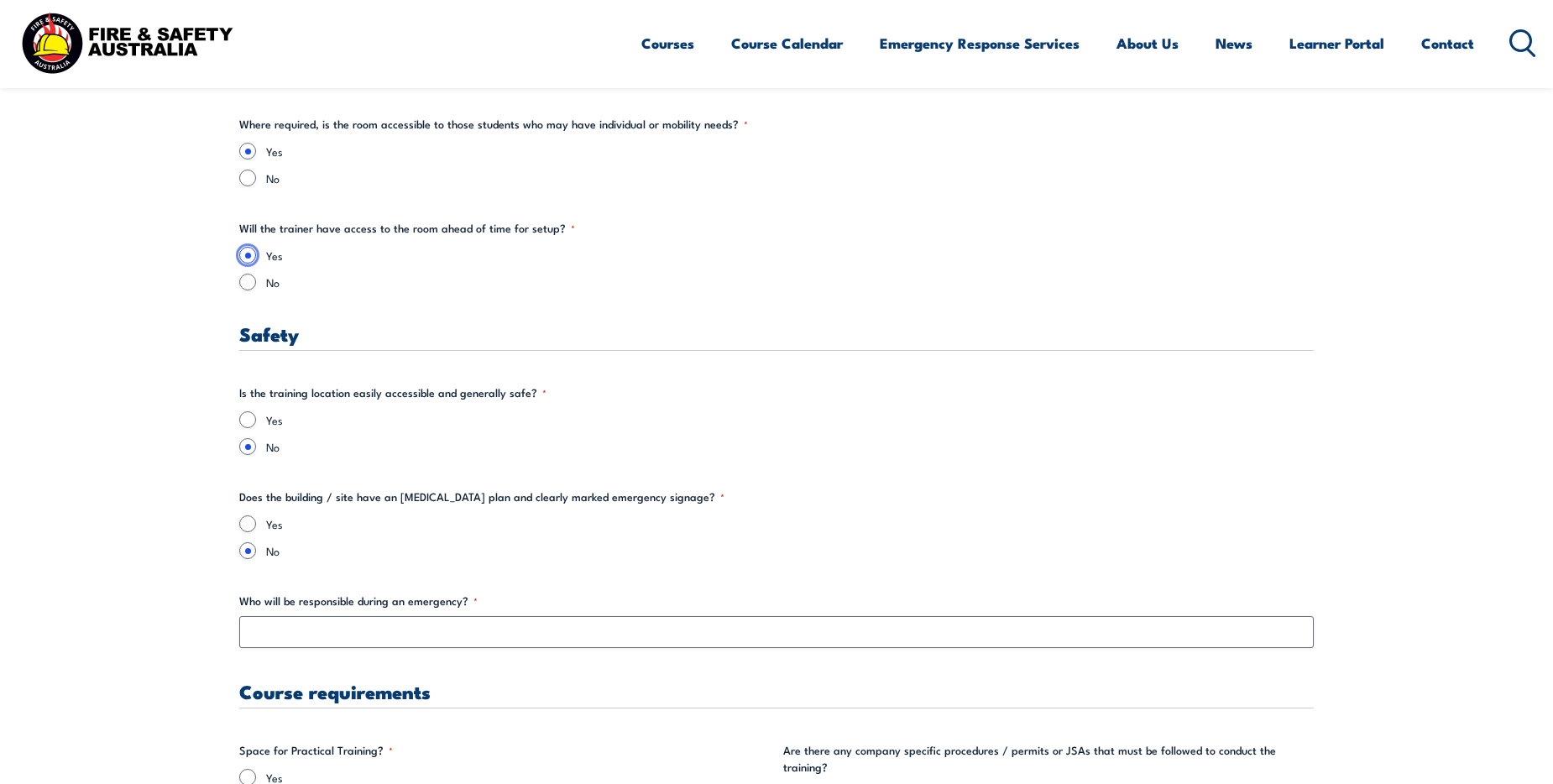
scroll to position [2853, 0]
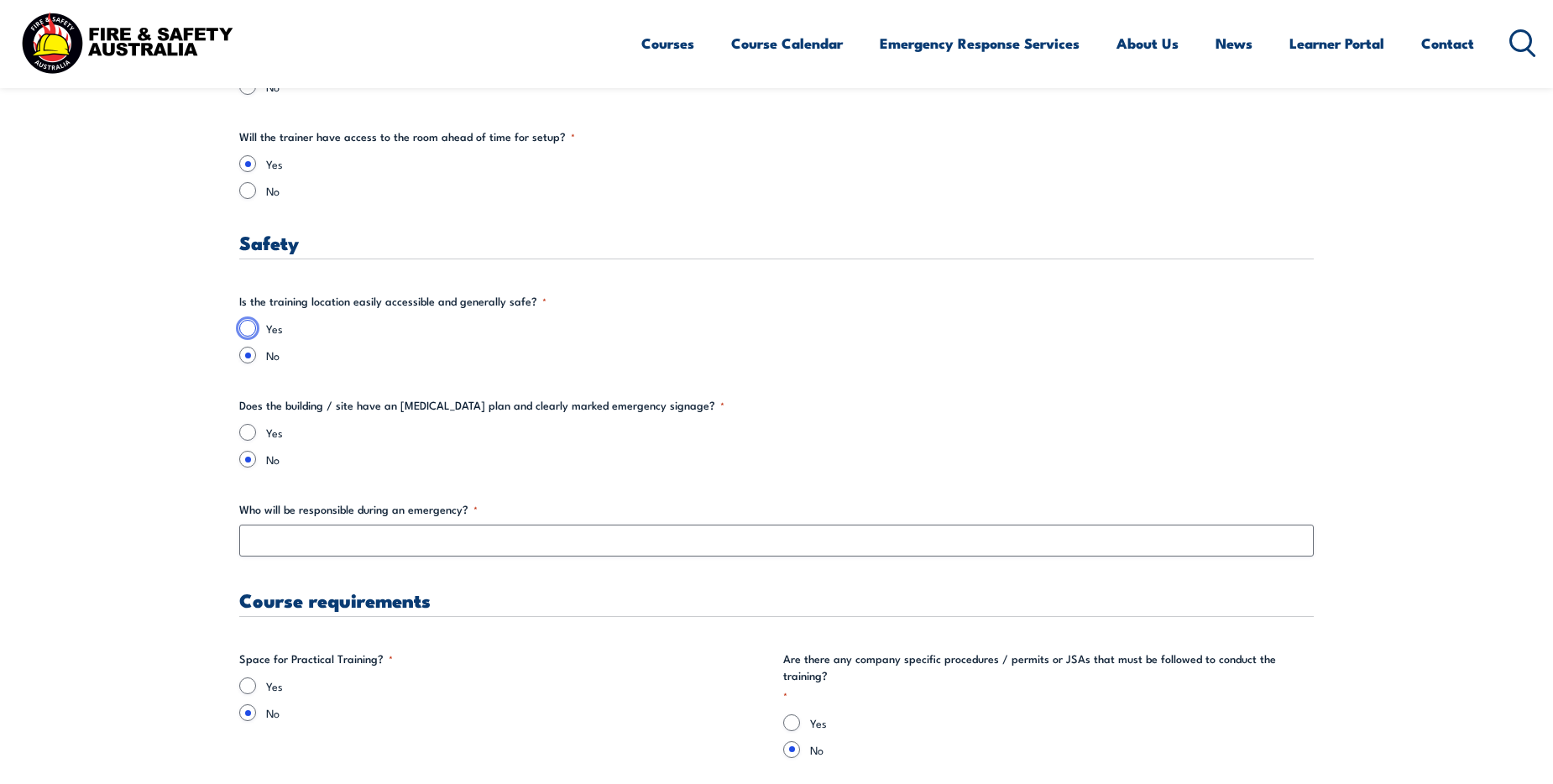
click at [254, 330] on input "Yes" at bounding box center [247, 328] width 17 height 17
radio input "true"
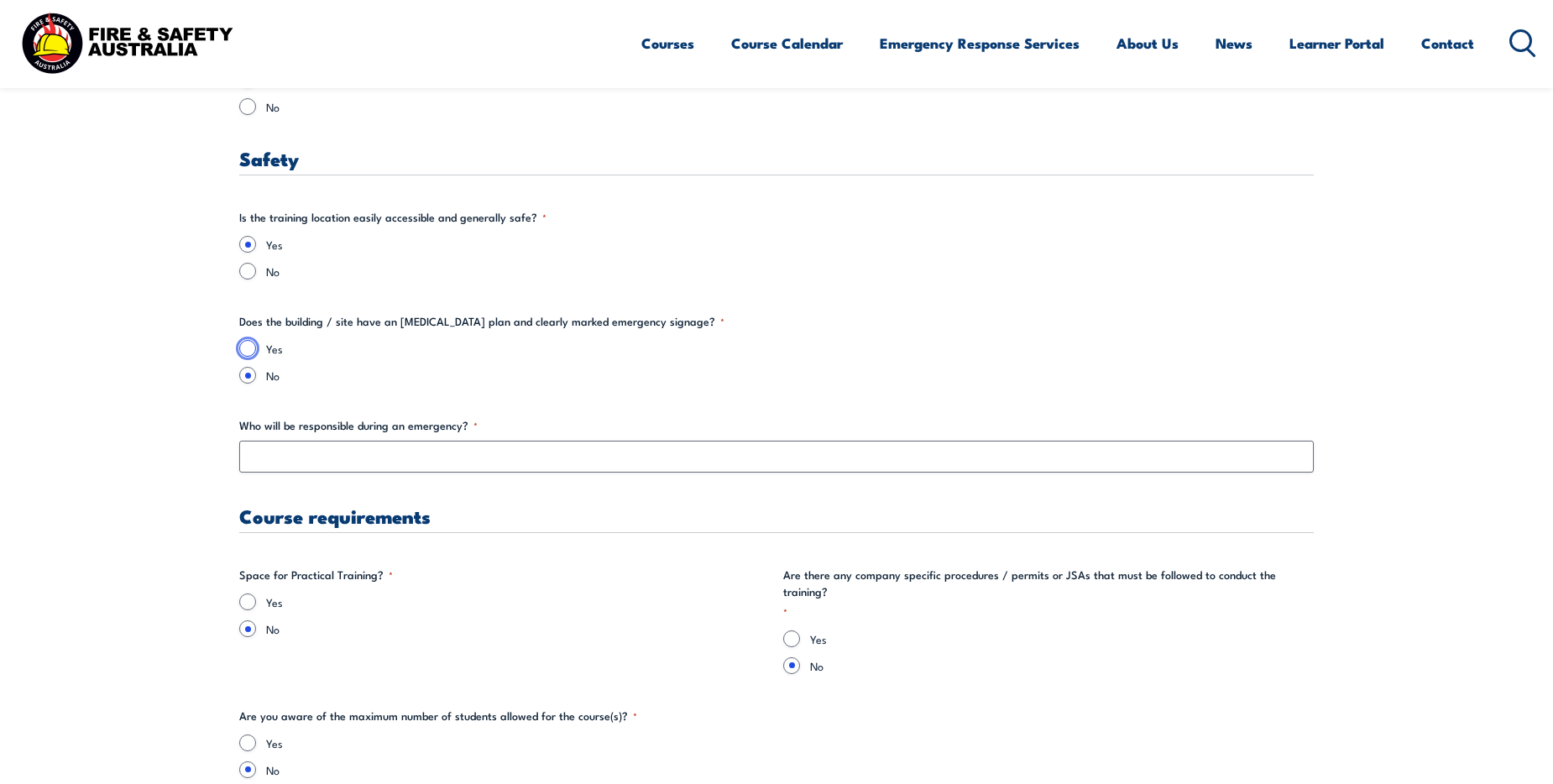
click at [251, 349] on input "Yes" at bounding box center [247, 348] width 17 height 17
radio input "true"
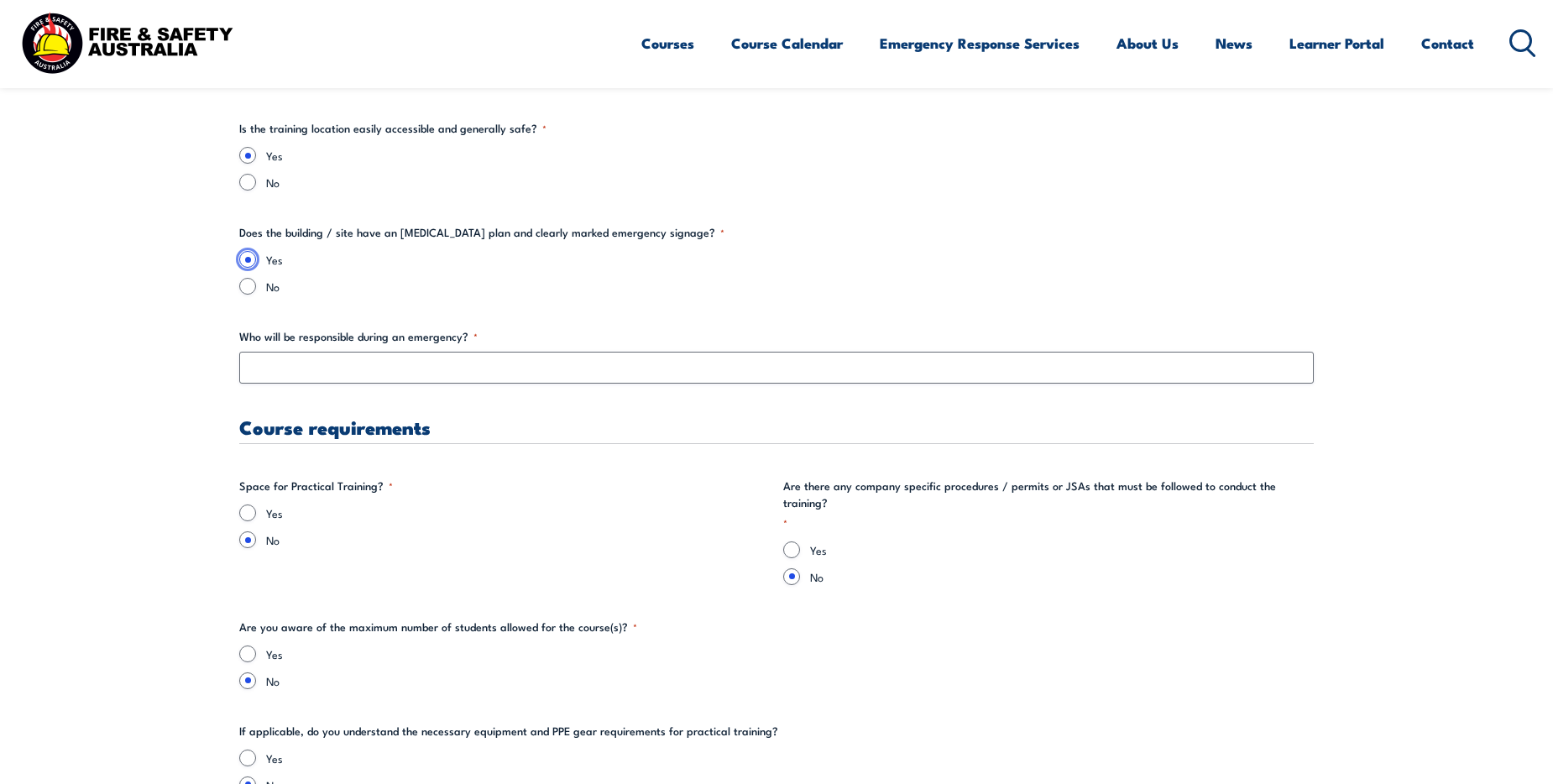
scroll to position [3105, 0]
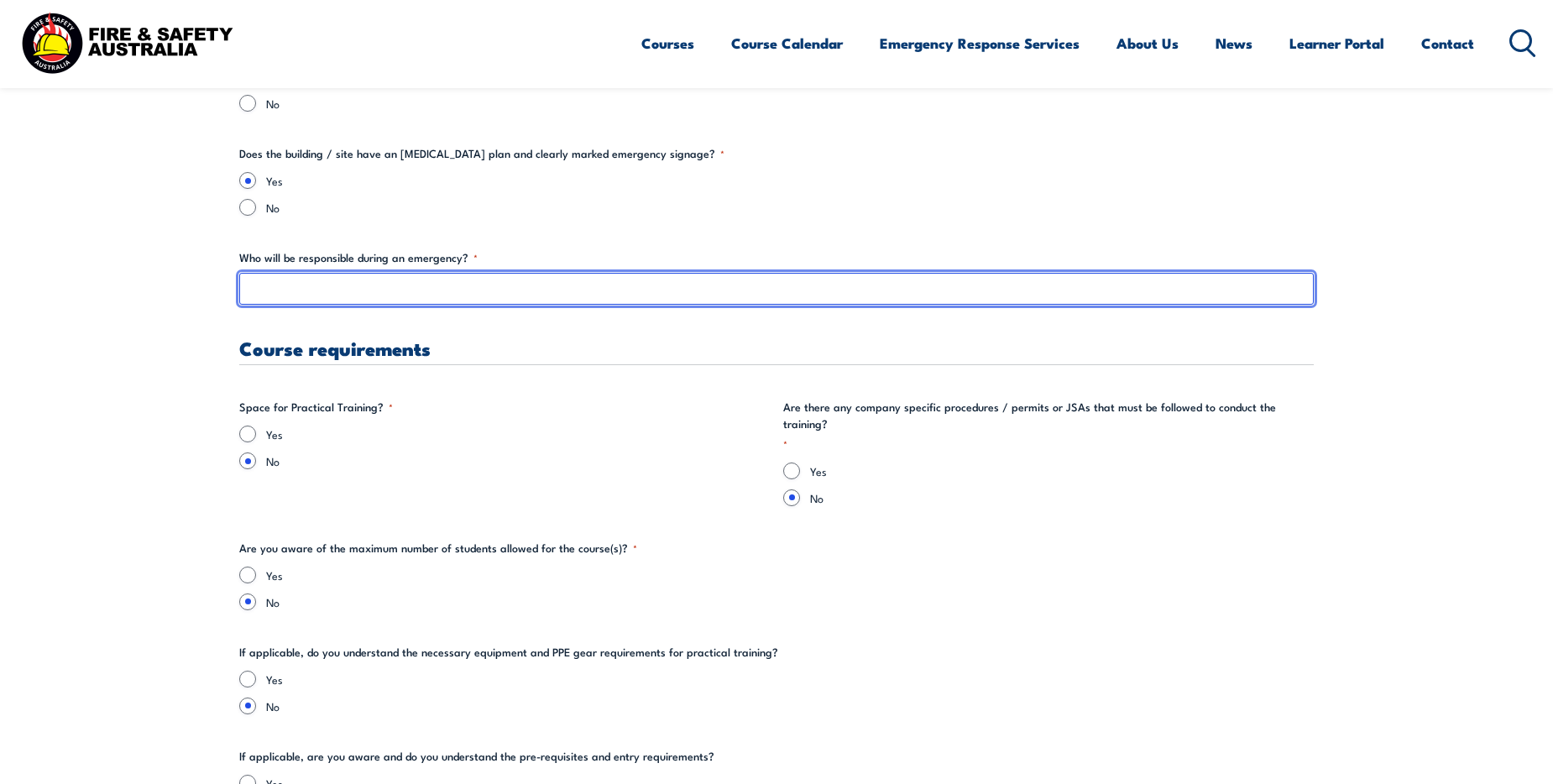
click at [349, 295] on input "Who will be responsible during an emergency? *" at bounding box center [776, 288] width 1075 height 31
click at [587, 291] on input "Emergency Fire Wardens and each person is also responsible for their safety, as…" at bounding box center [776, 288] width 1075 height 31
click at [707, 291] on input "Emergency Fire Wardens and each person is also responsible for their own safety…" at bounding box center [776, 288] width 1075 height 31
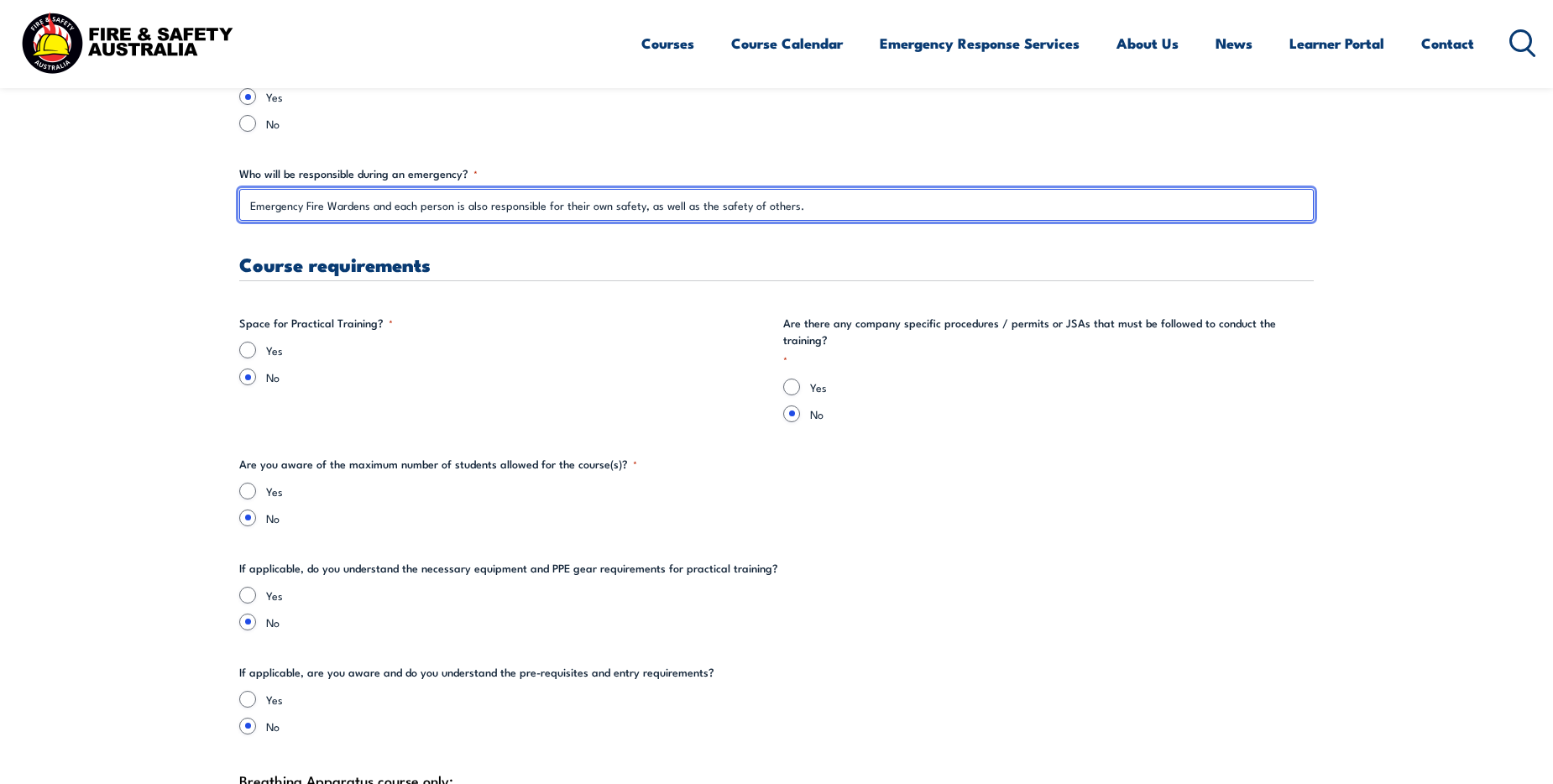
type input "Emergency Fire Wardens and each person is also responsible for their own safety…"
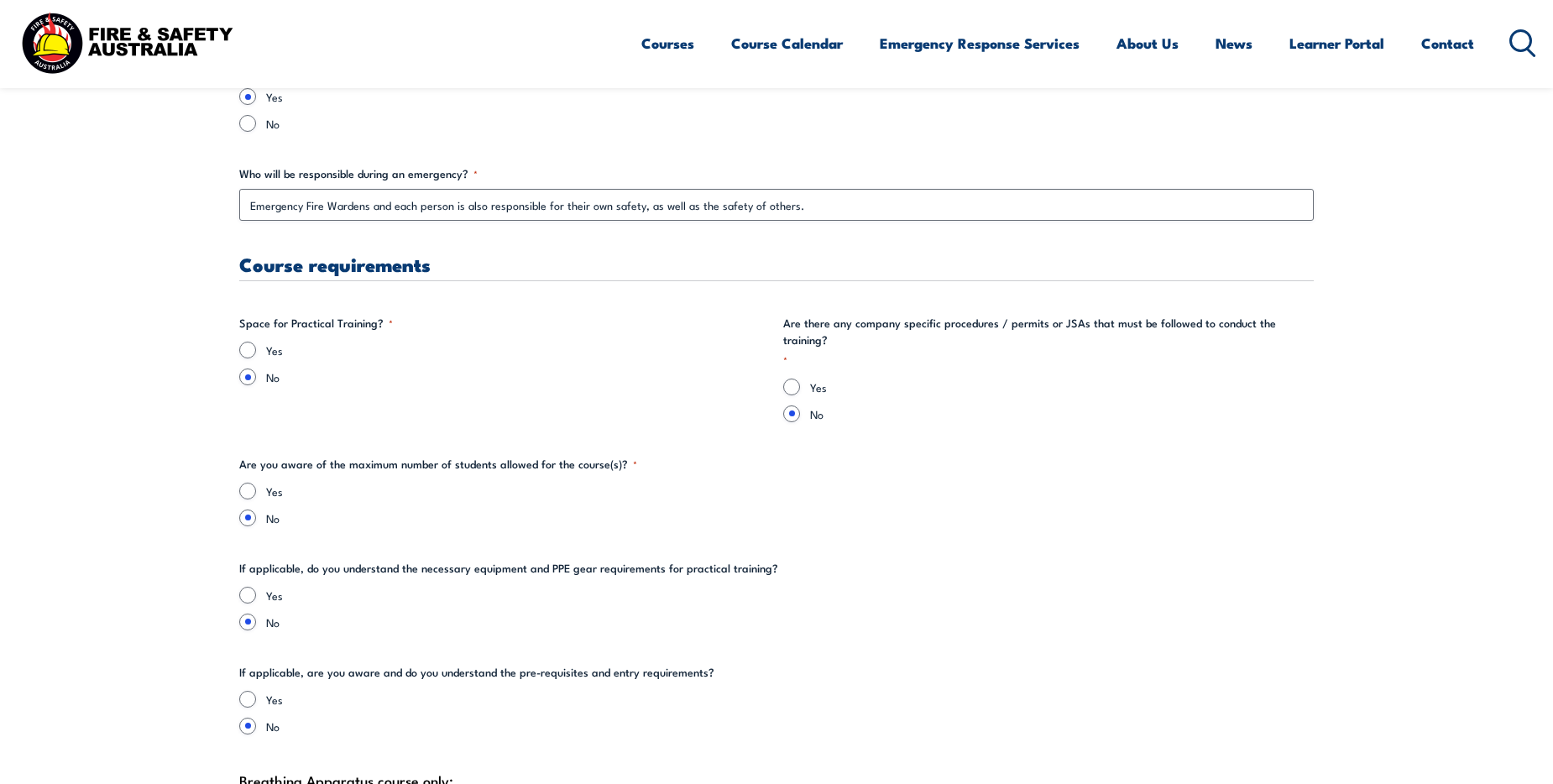
click at [279, 353] on label "Yes" at bounding box center [518, 350] width 504 height 17
click at [256, 353] on input "Yes" at bounding box center [247, 350] width 17 height 17
radio input "true"
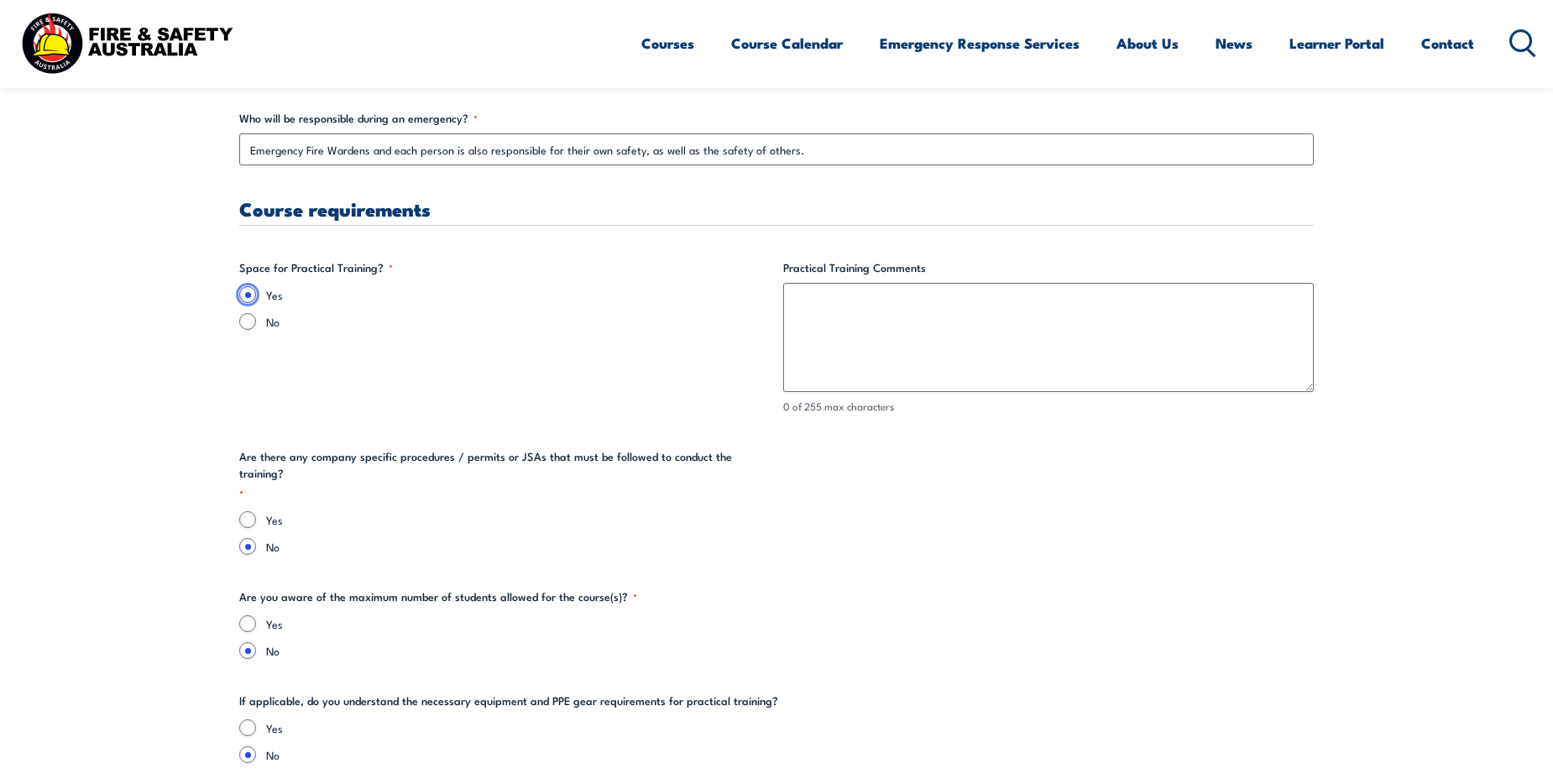
scroll to position [3272, 0]
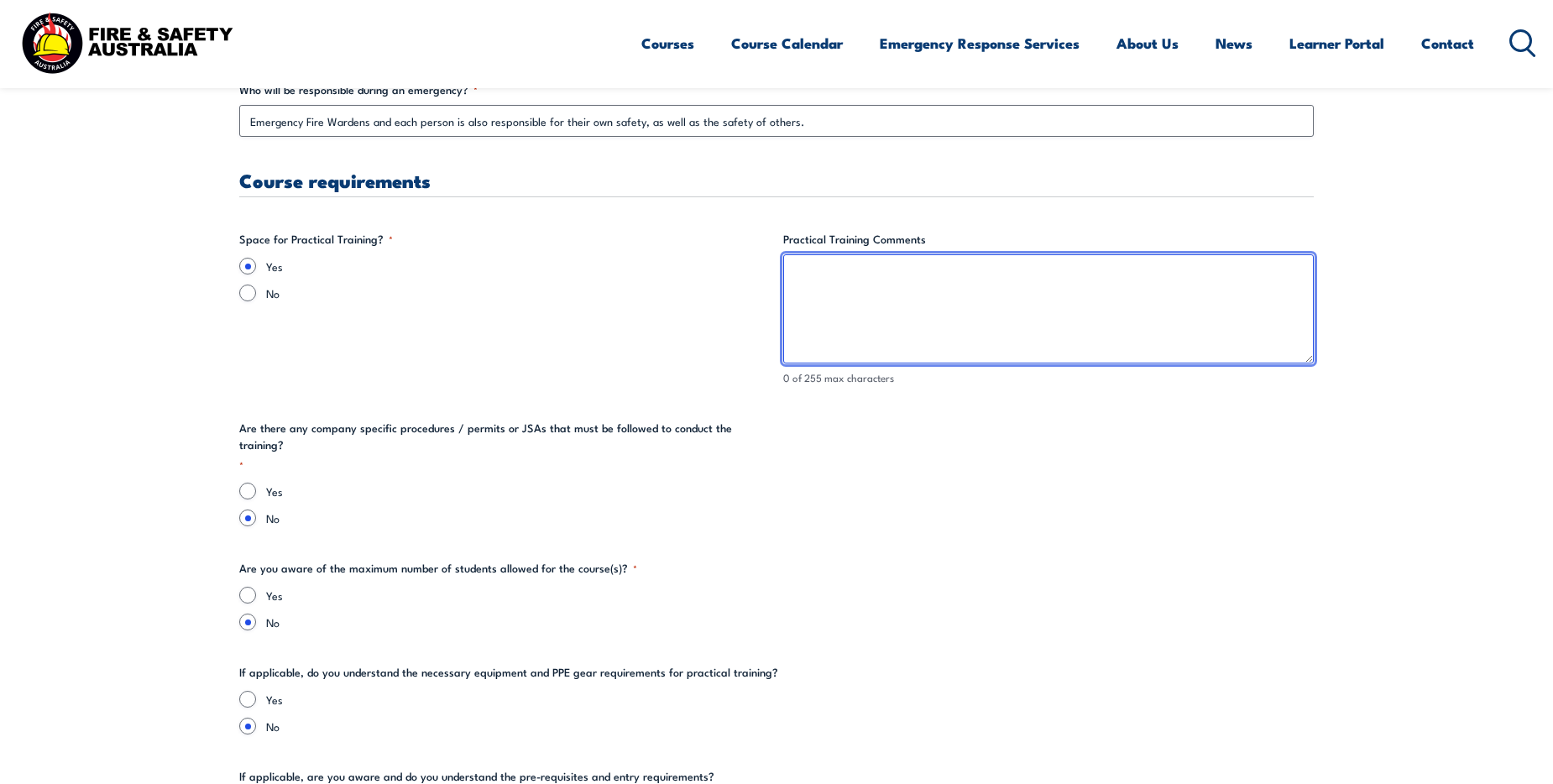
click at [837, 292] on textarea "Practical Training Comments" at bounding box center [1048, 309] width 531 height 109
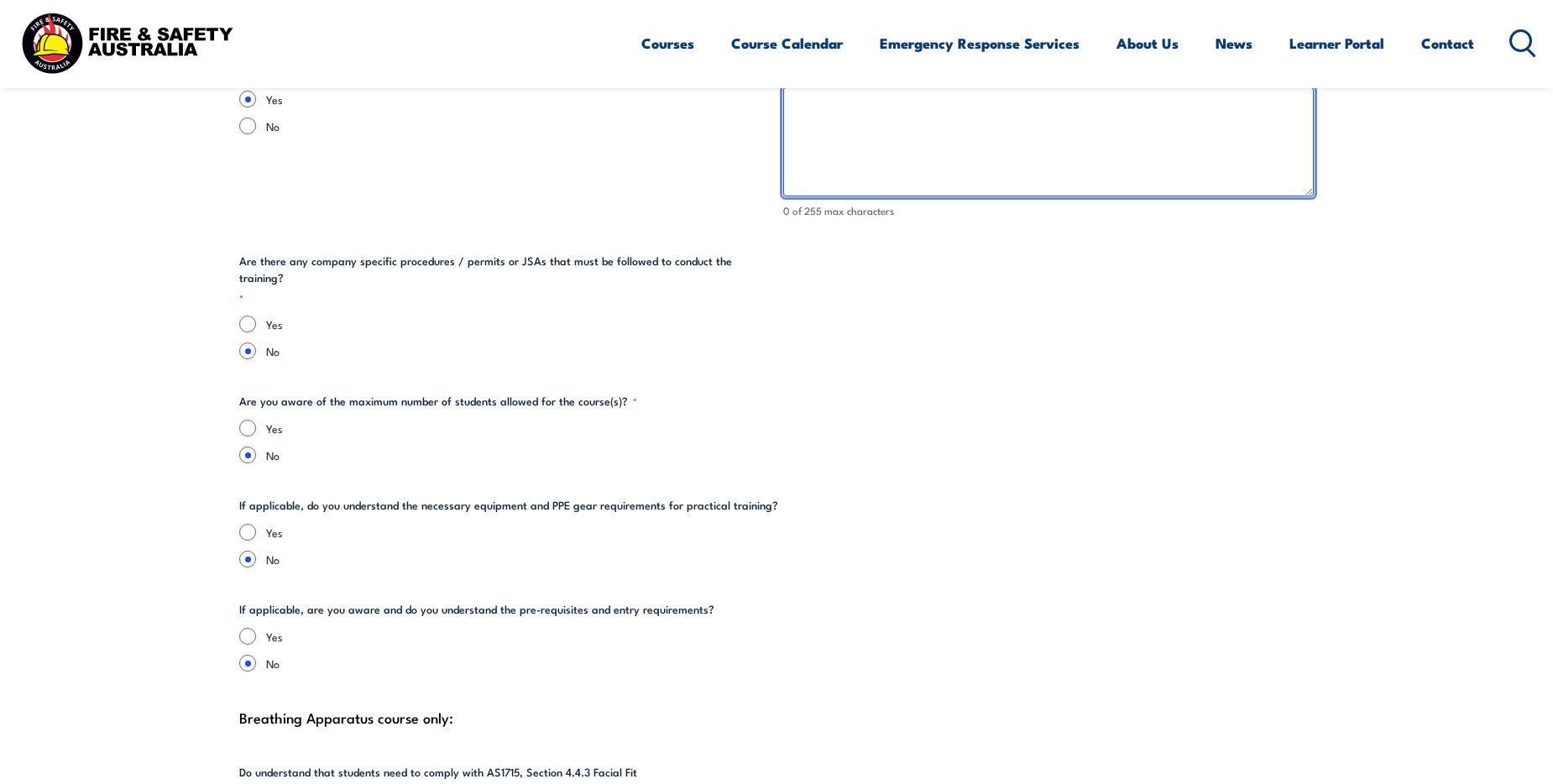
scroll to position [3440, 0]
click at [268, 419] on label "Yes" at bounding box center [790, 427] width 1048 height 17
click at [256, 419] on input "Yes" at bounding box center [247, 427] width 17 height 17
radio input "true"
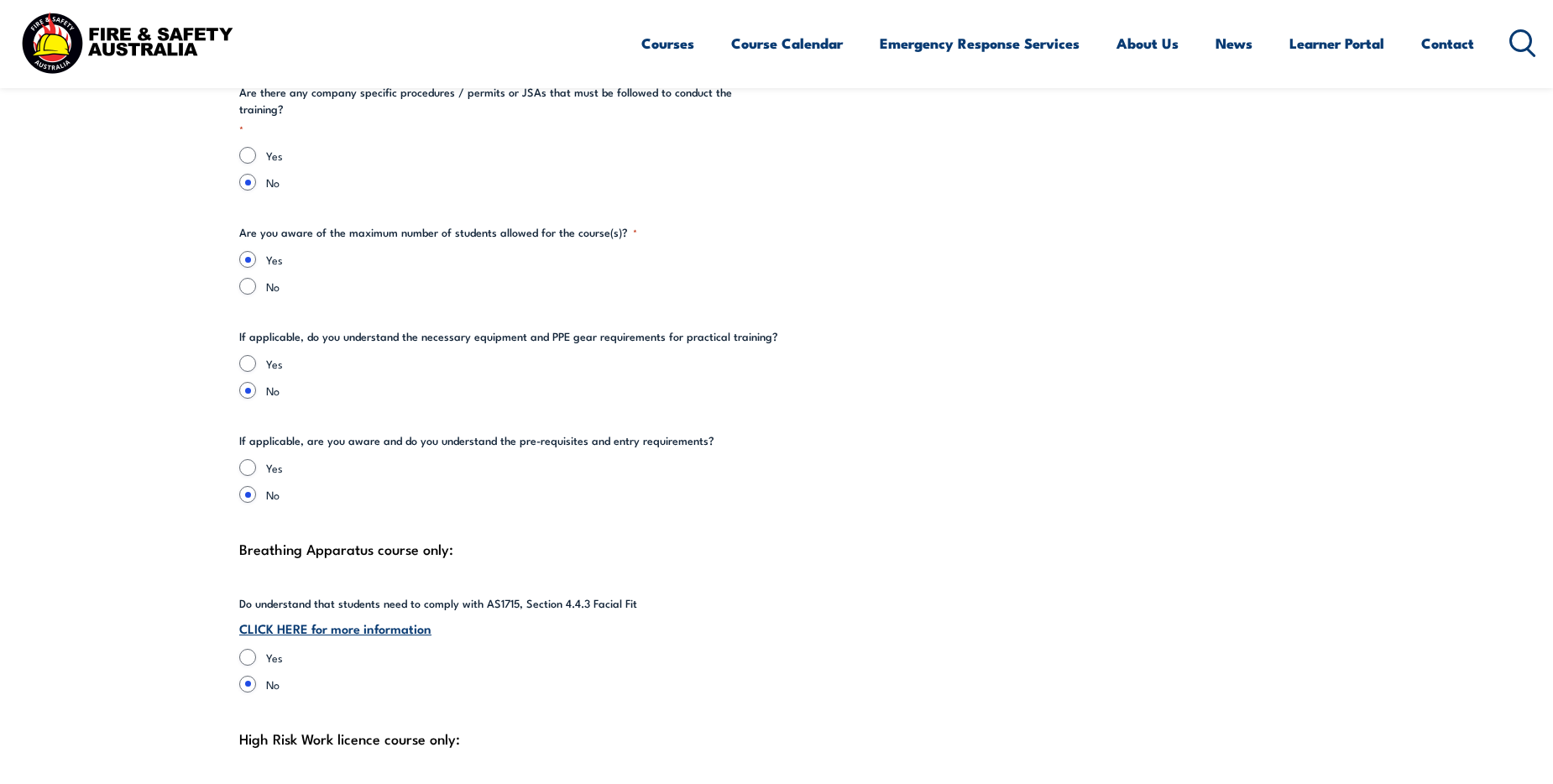
click at [275, 355] on label "Yes" at bounding box center [790, 363] width 1048 height 17
click at [256, 355] on input "Yes" at bounding box center [247, 363] width 17 height 17
radio input "true"
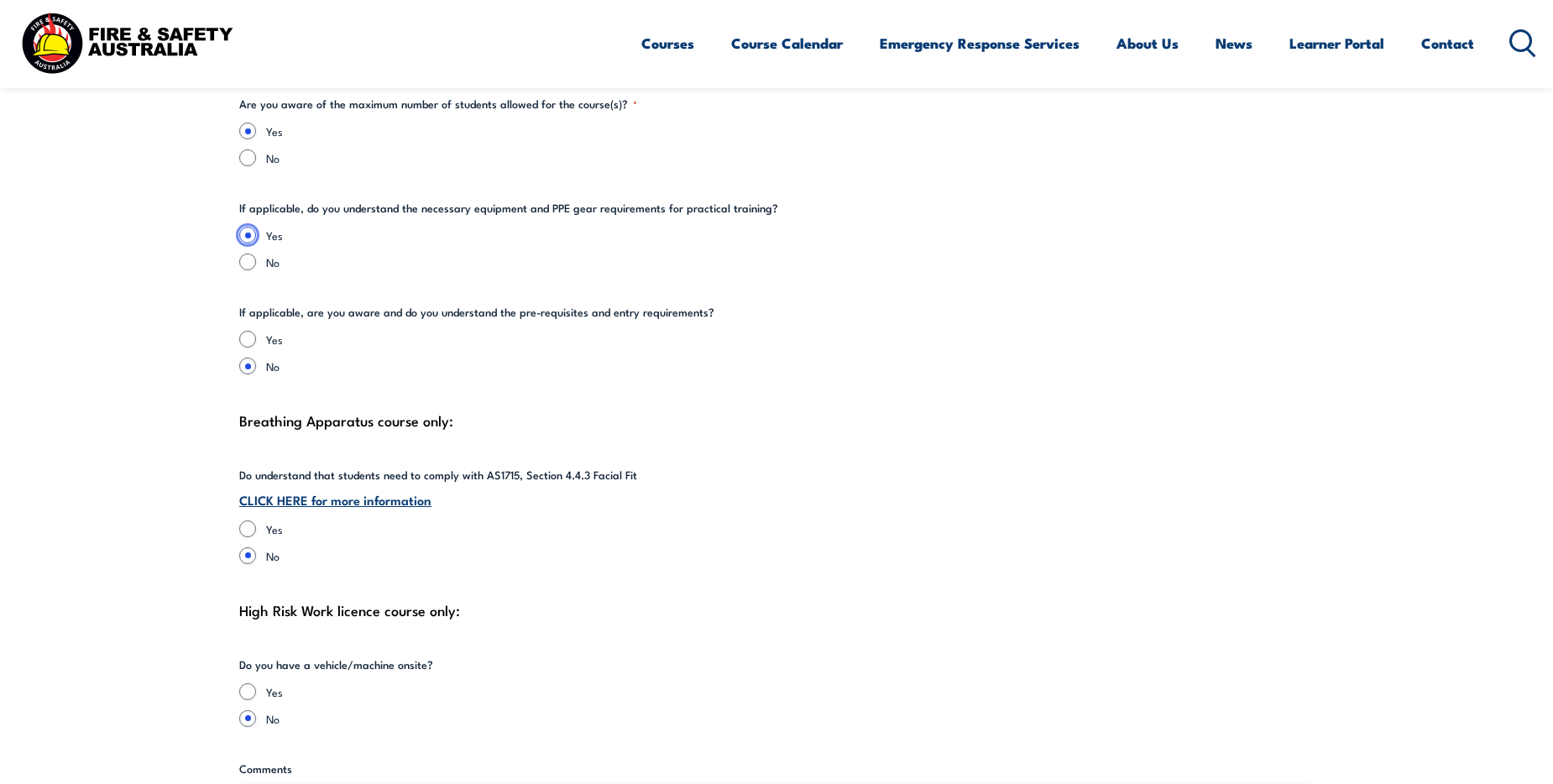
scroll to position [3776, 0]
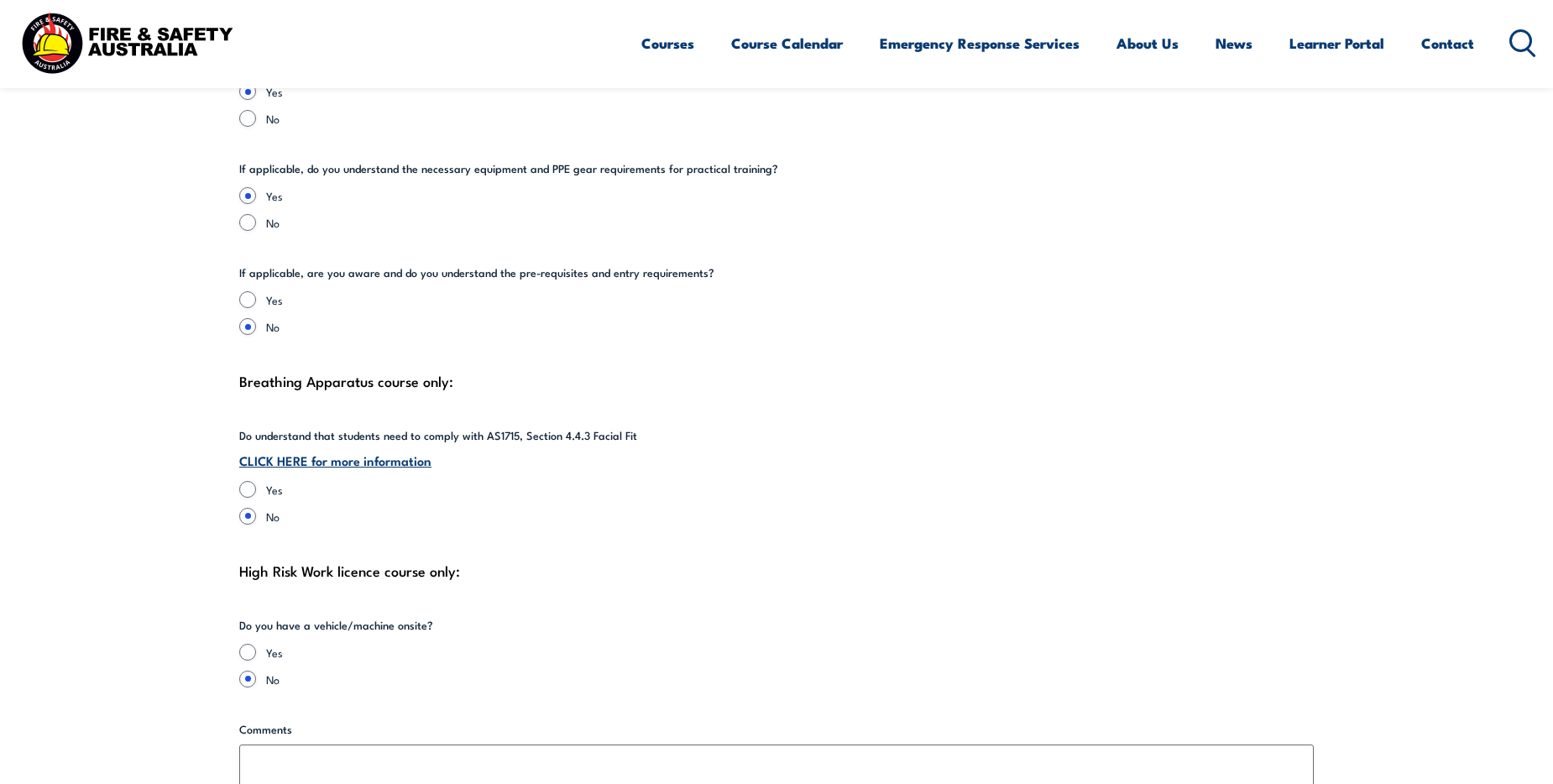
click at [275, 291] on label "Yes" at bounding box center [790, 299] width 1048 height 17
click at [256, 291] on input "Yes" at bounding box center [247, 299] width 17 height 17
radio input "true"
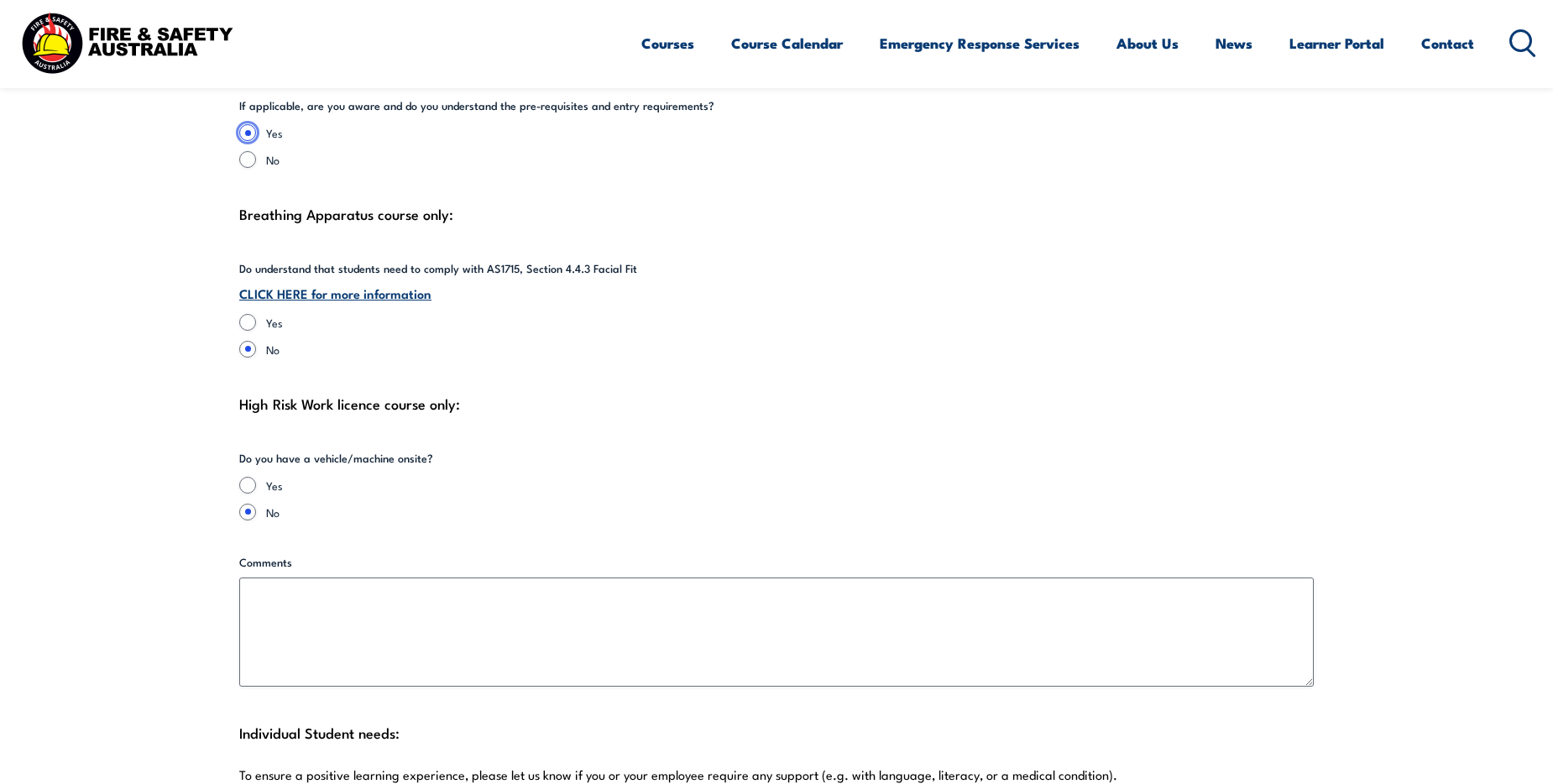
scroll to position [3944, 0]
click at [269, 150] on label "No" at bounding box center [790, 158] width 1048 height 17
click at [256, 150] on input "No" at bounding box center [247, 158] width 17 height 17
radio input "true"
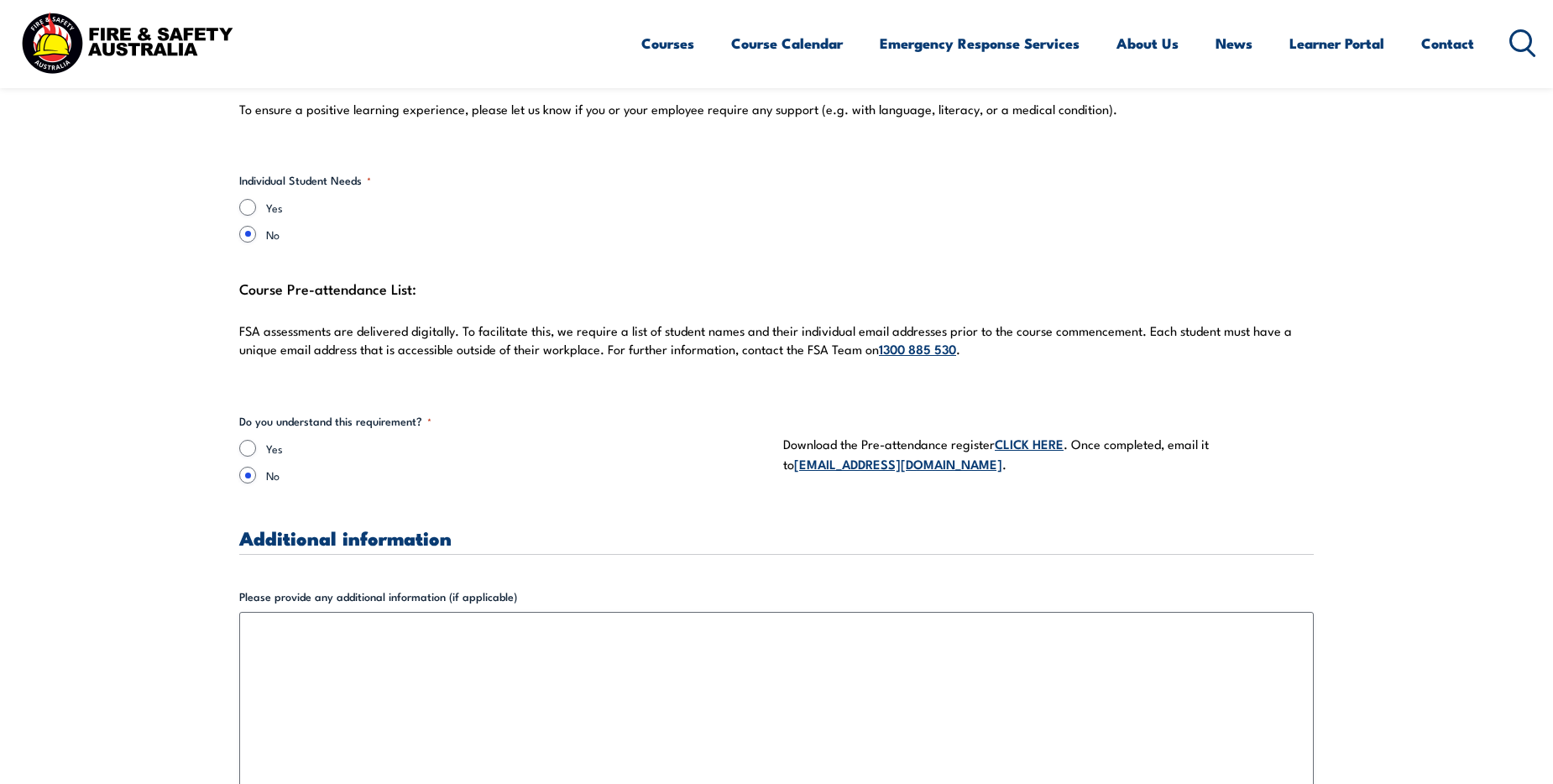
scroll to position [4699, 0]
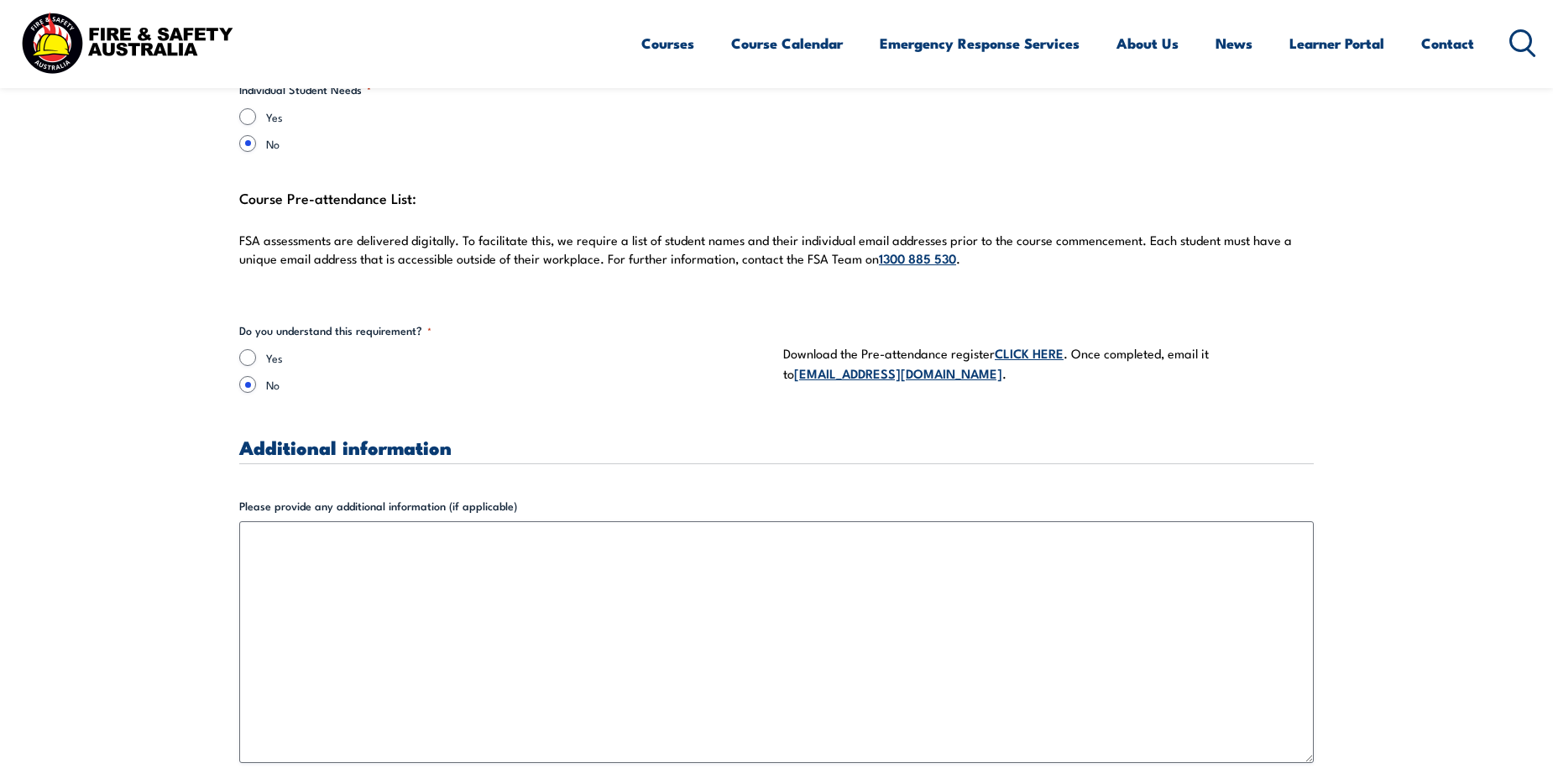
click at [262, 349] on div "Yes" at bounding box center [505, 357] width 531 height 17
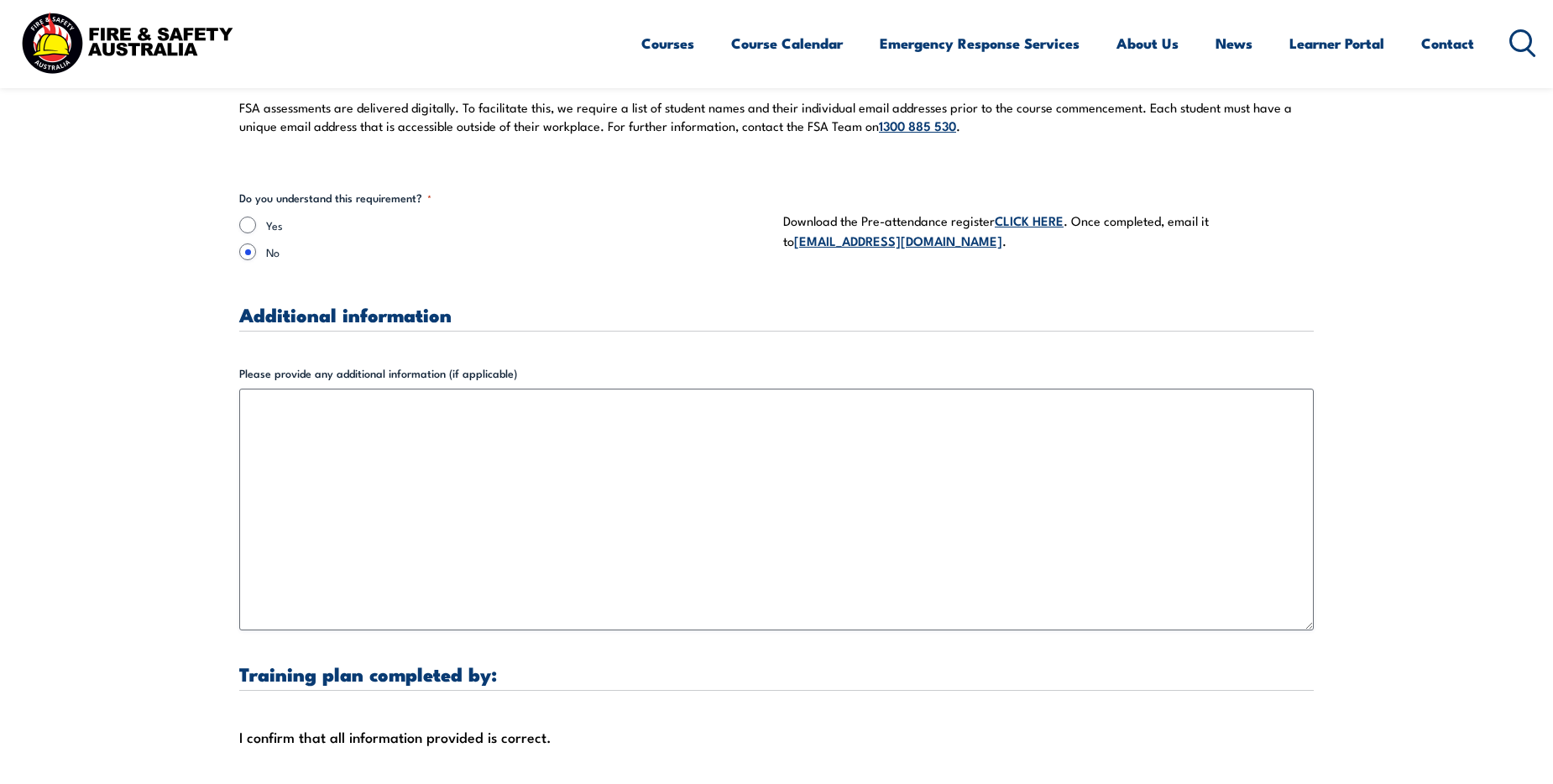
scroll to position [4867, 0]
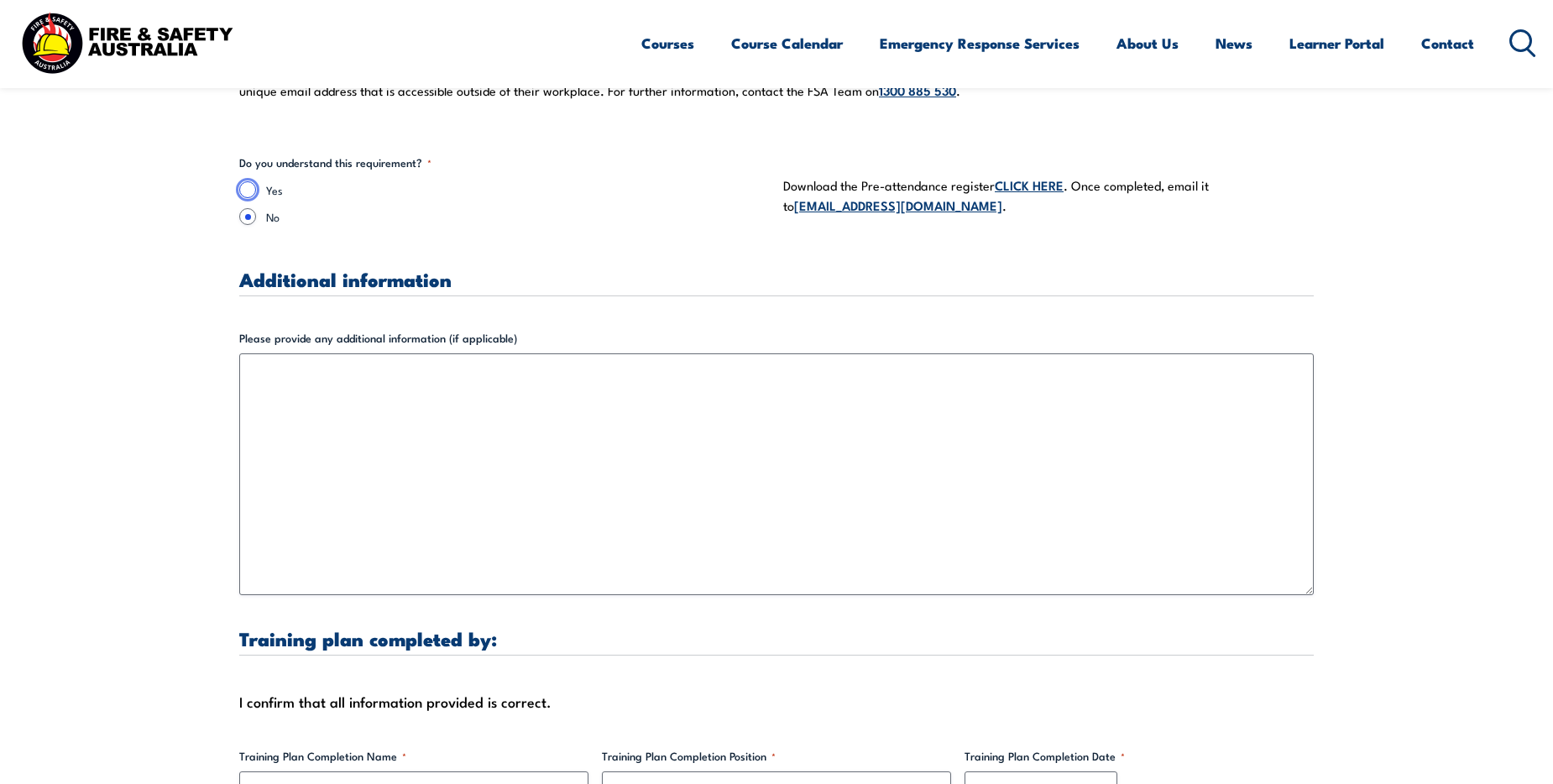
click at [245, 181] on input "Yes" at bounding box center [247, 189] width 17 height 17
radio input "true"
click at [1017, 176] on link "CLICK HERE" at bounding box center [1029, 184] width 69 height 18
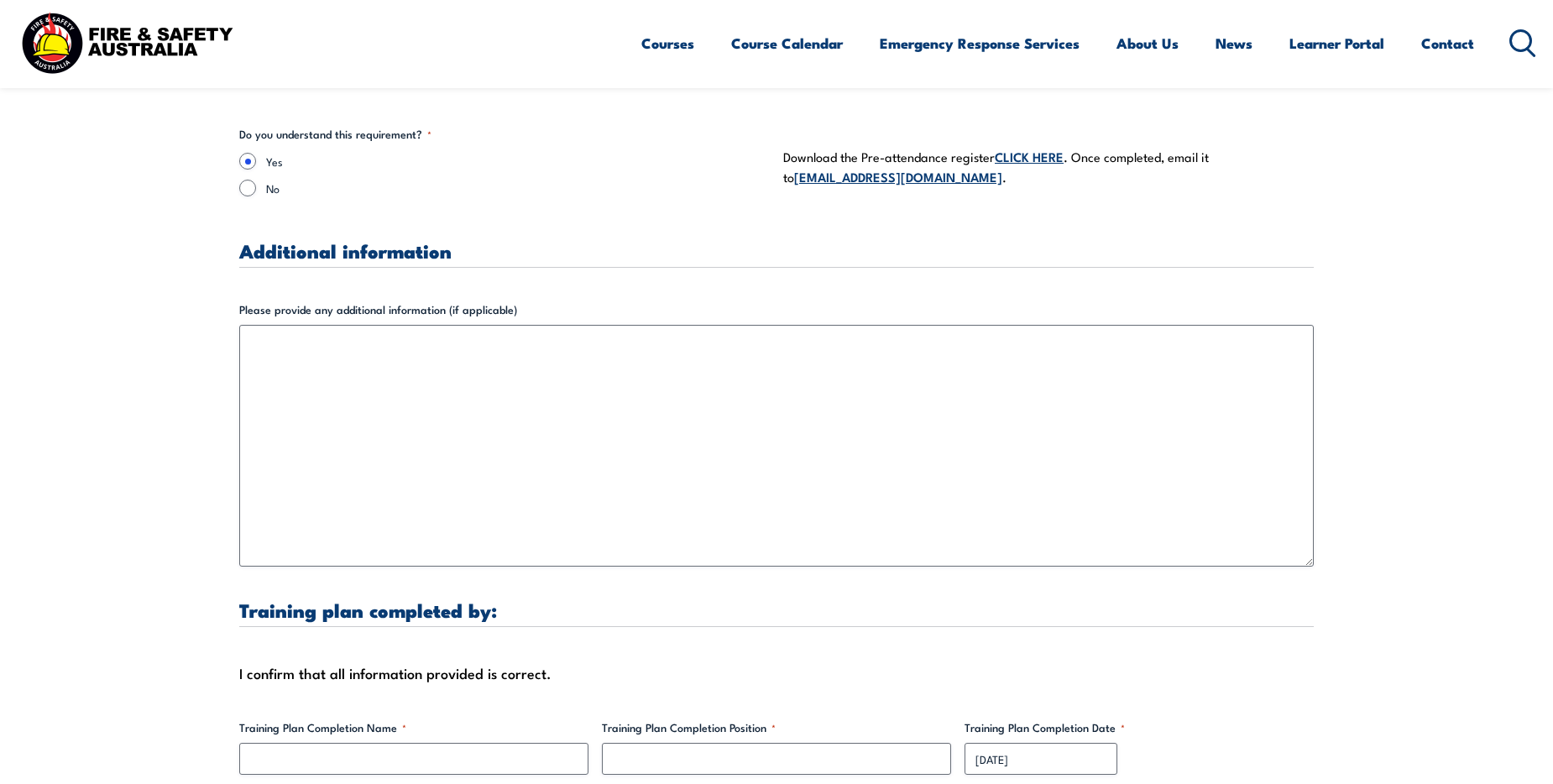
scroll to position [4783, 0]
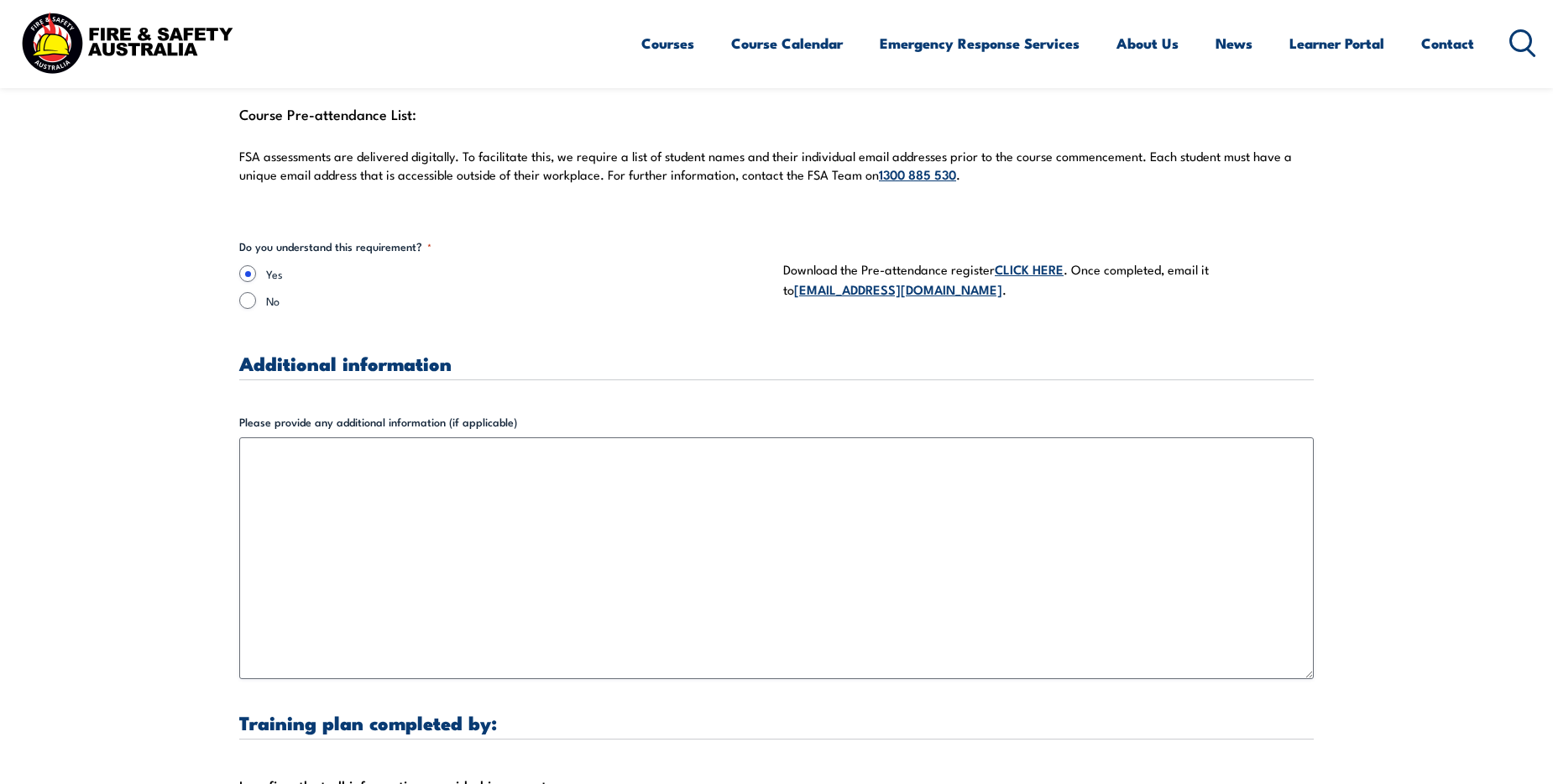
click at [862, 280] on link "[EMAIL_ADDRESS][DOMAIN_NAME]" at bounding box center [898, 288] width 208 height 18
